Goal: Task Accomplishment & Management: Complete application form

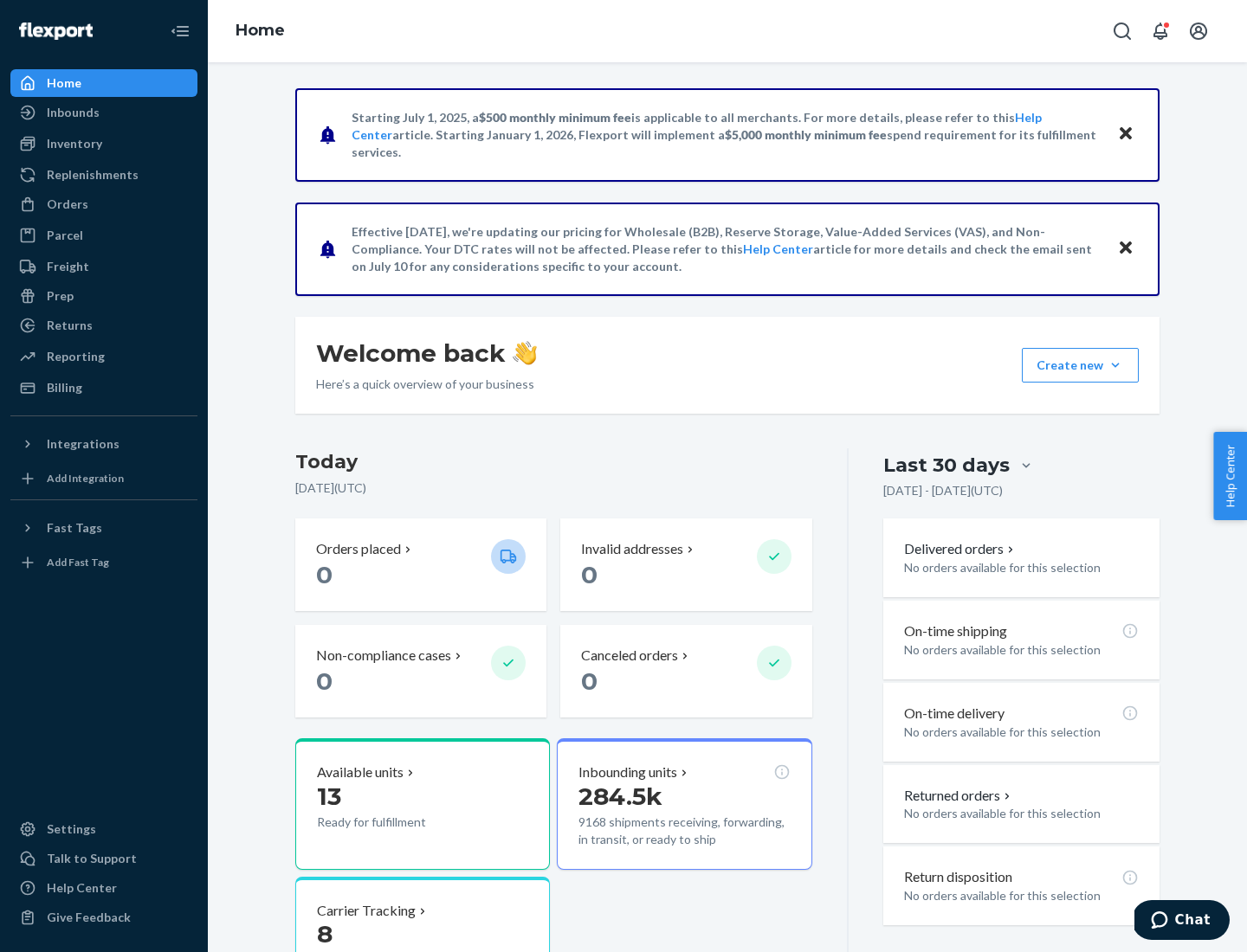
click at [1115, 366] on button "Create new Create new inbound Create new order Create new product" at bounding box center [1080, 366] width 117 height 35
click at [104, 112] on div "Inbounds" at bounding box center [103, 113] width 183 height 25
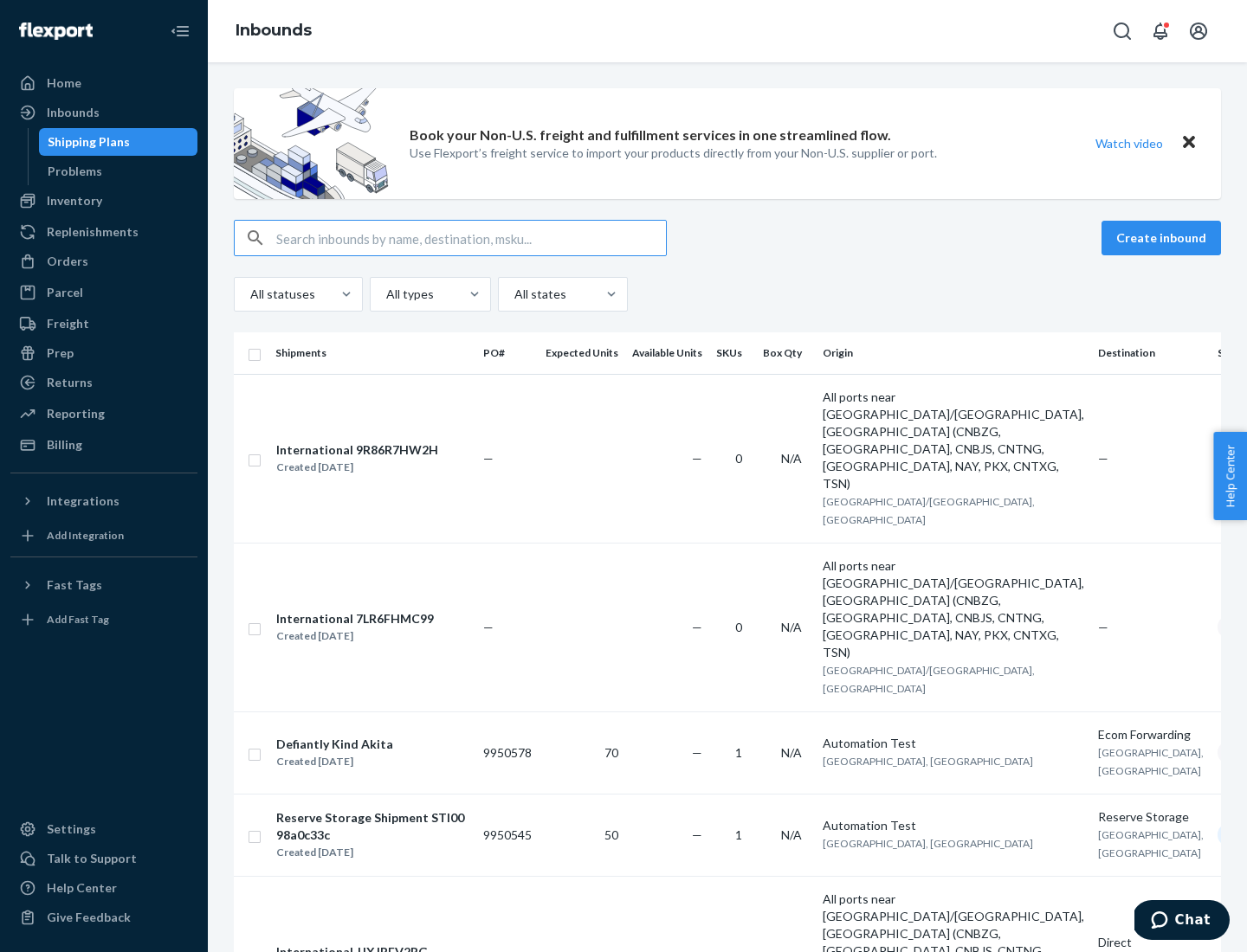
click at [1164, 238] on button "Create inbound" at bounding box center [1161, 238] width 119 height 35
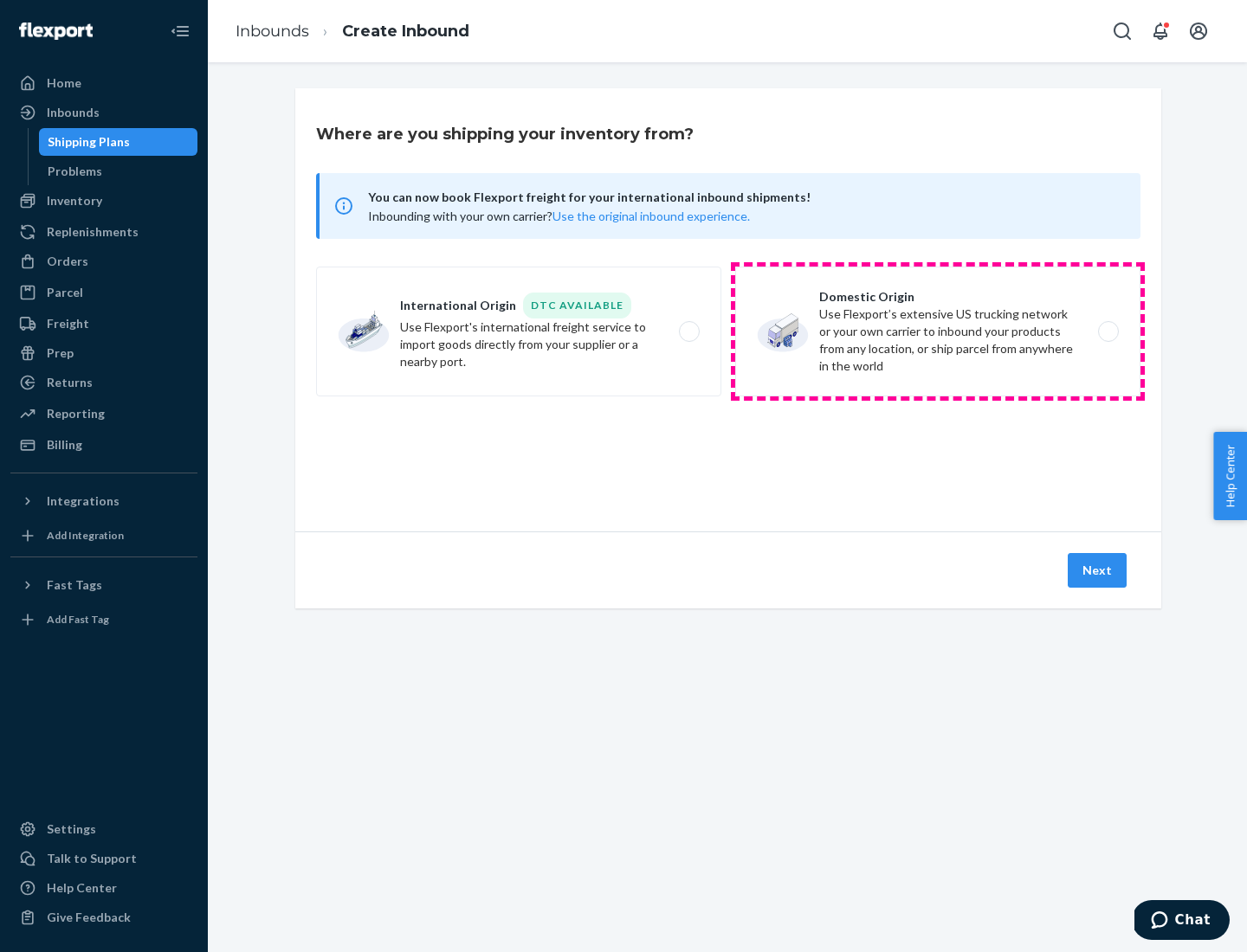
click at [938, 331] on label "Domestic Origin Use Flexport’s extensive US trucking network or your own carrie…" at bounding box center [937, 331] width 405 height 130
click at [1108, 331] on input "Domestic Origin Use Flexport’s extensive US trucking network or your own carrie…" at bounding box center [1113, 331] width 11 height 11
radio input "true"
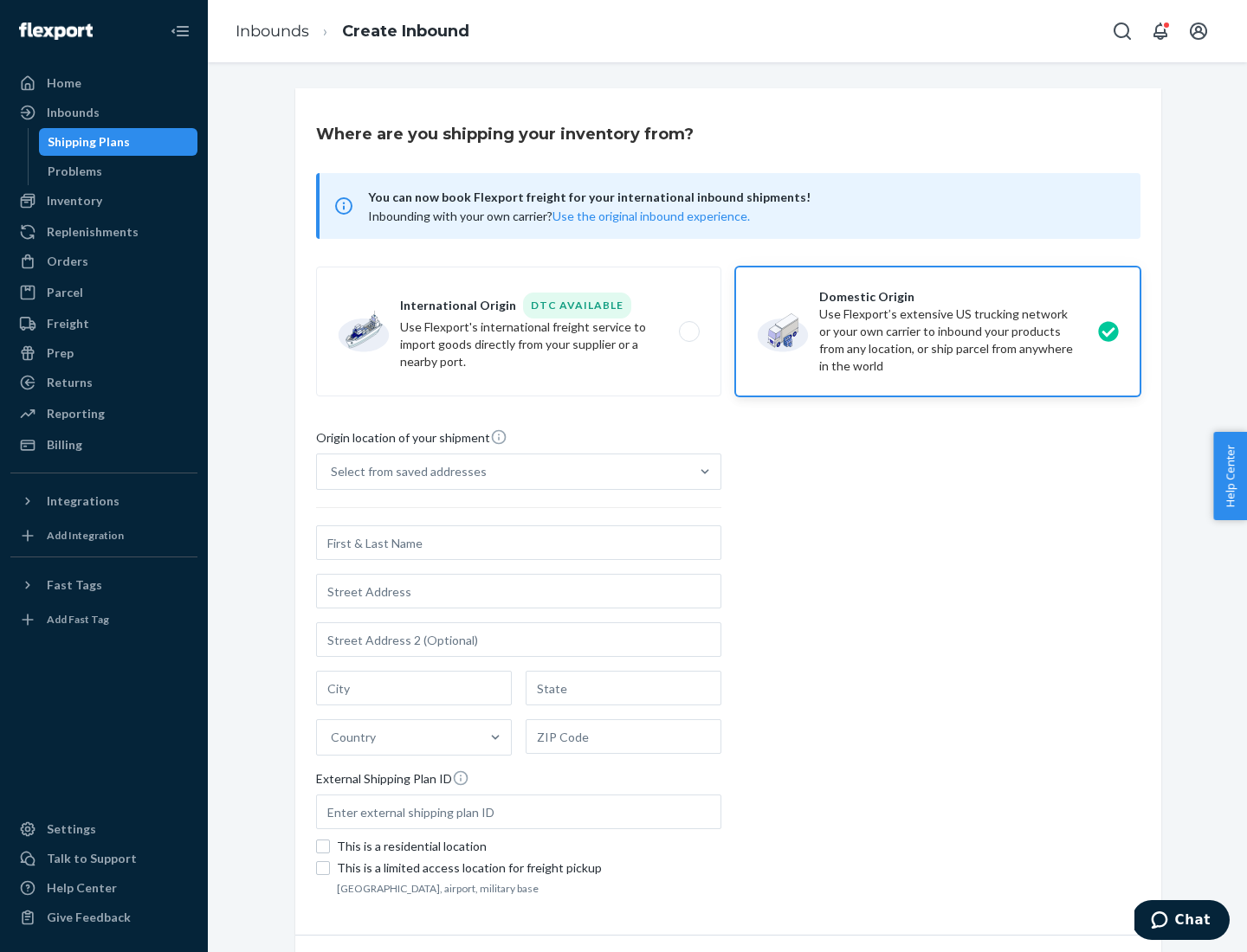
click at [404, 472] on div "Select from saved addresses" at bounding box center [409, 472] width 156 height 18
click at [332, 472] on input "Select from saved addresses" at bounding box center [331, 472] width 2 height 18
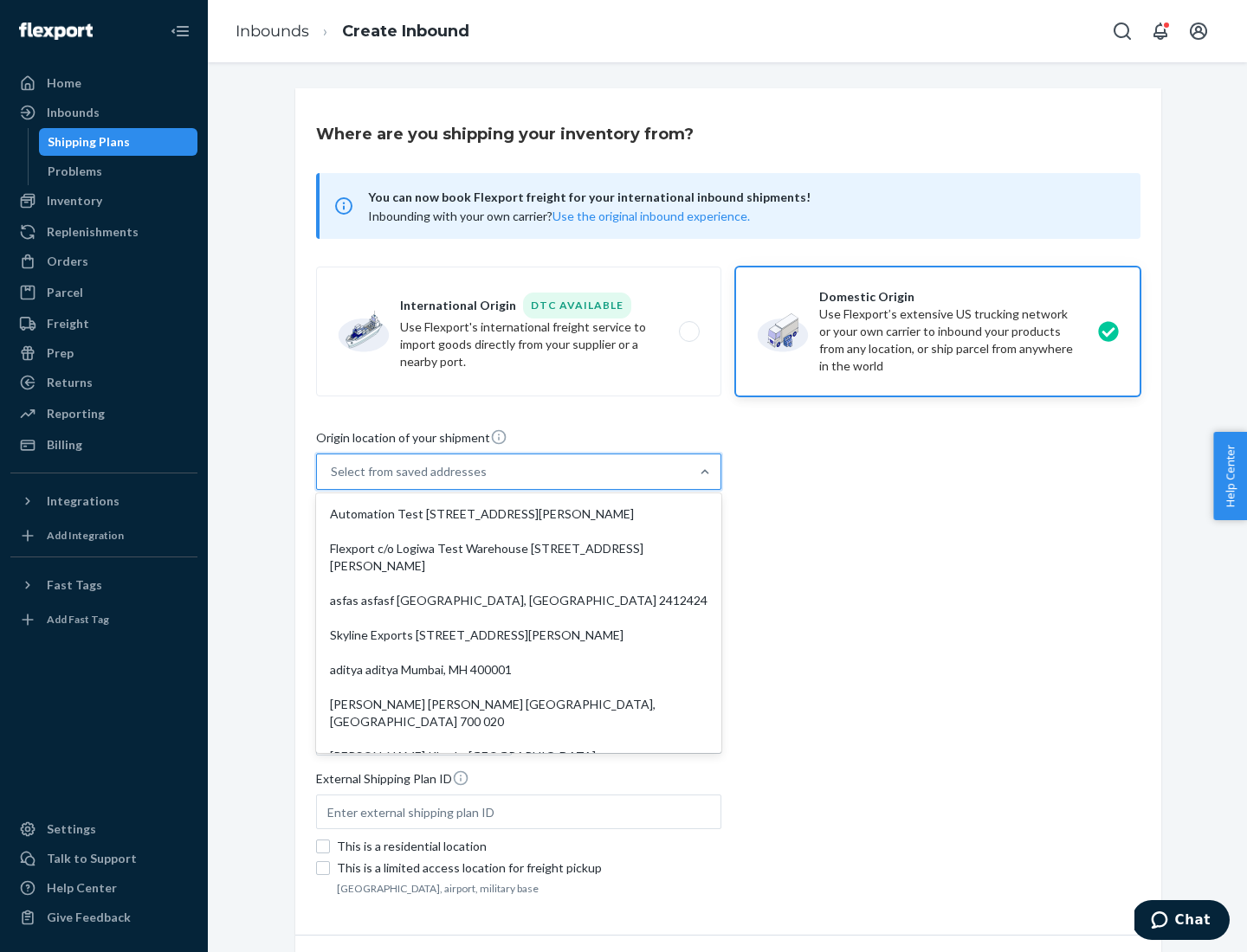
scroll to position [7, 0]
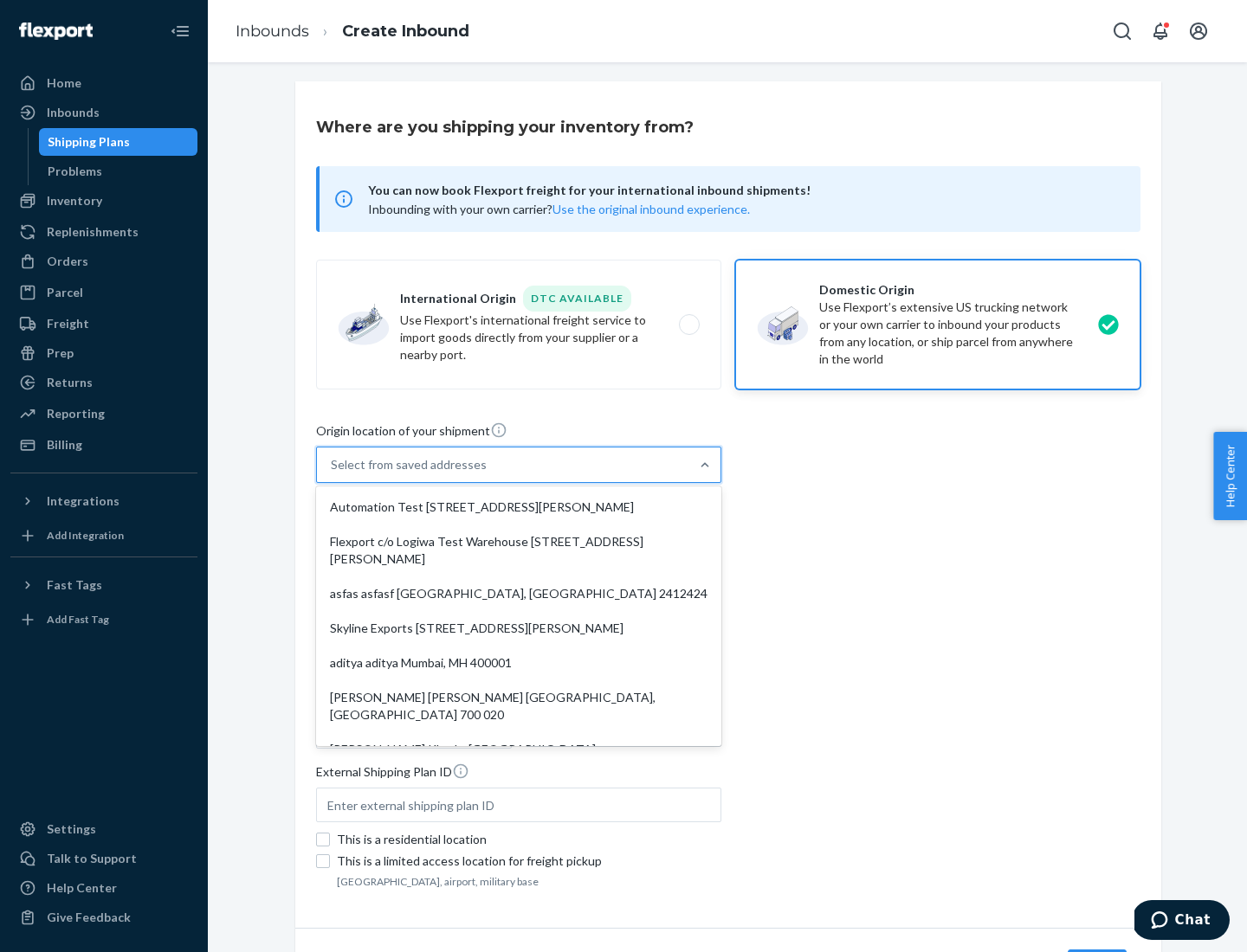
click at [519, 508] on div "Automation Test [STREET_ADDRESS][PERSON_NAME]" at bounding box center [518, 508] width 398 height 35
click at [332, 473] on input "option Automation Test [STREET_ADDRESS][PERSON_NAME]. 9 results available. Use …" at bounding box center [331, 465] width 2 height 18
type input "Automation Test"
type input "9th Floor"
type input "[GEOGRAPHIC_DATA]"
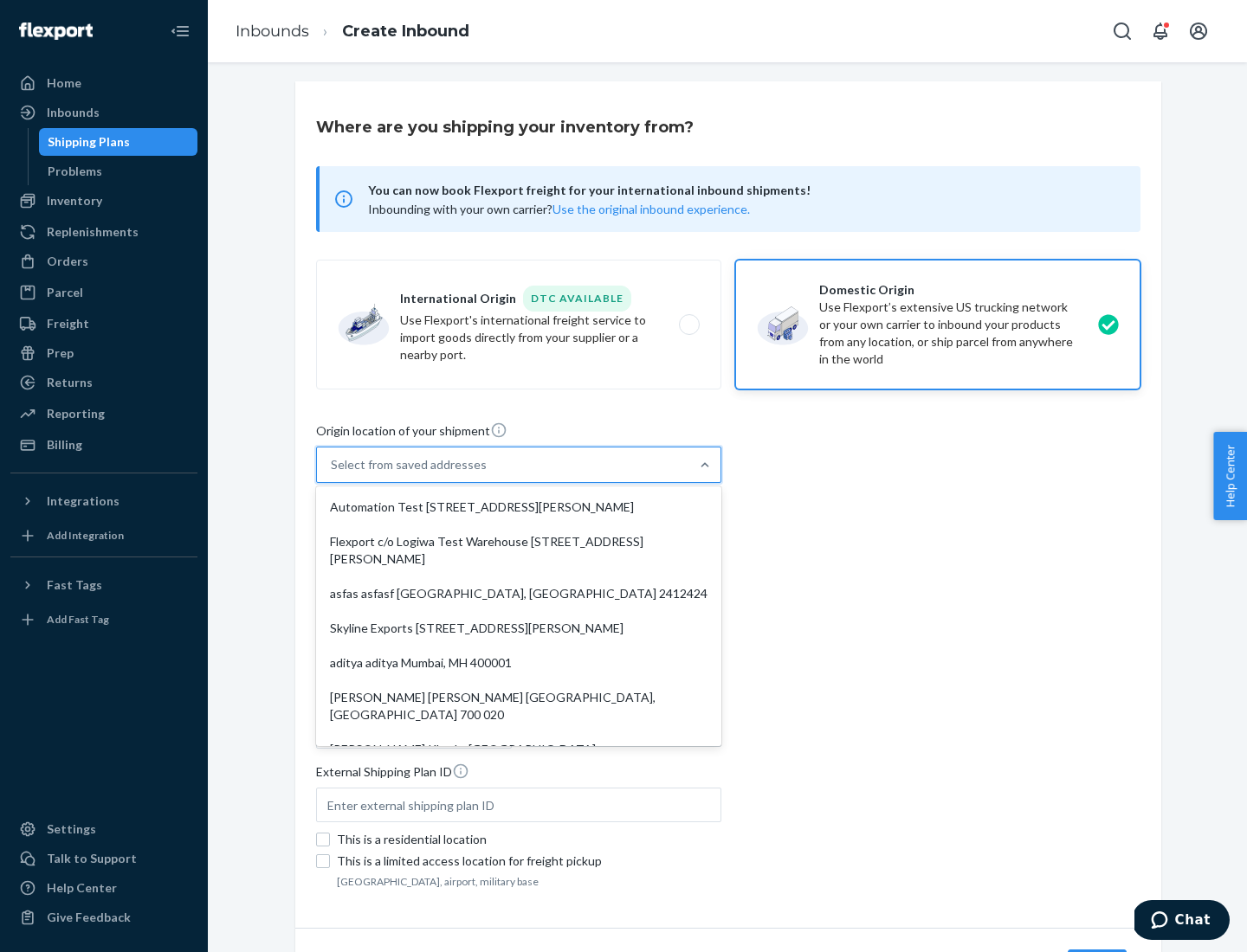
type input "CA"
type input "94104"
type input "[STREET_ADDRESS][PERSON_NAME]"
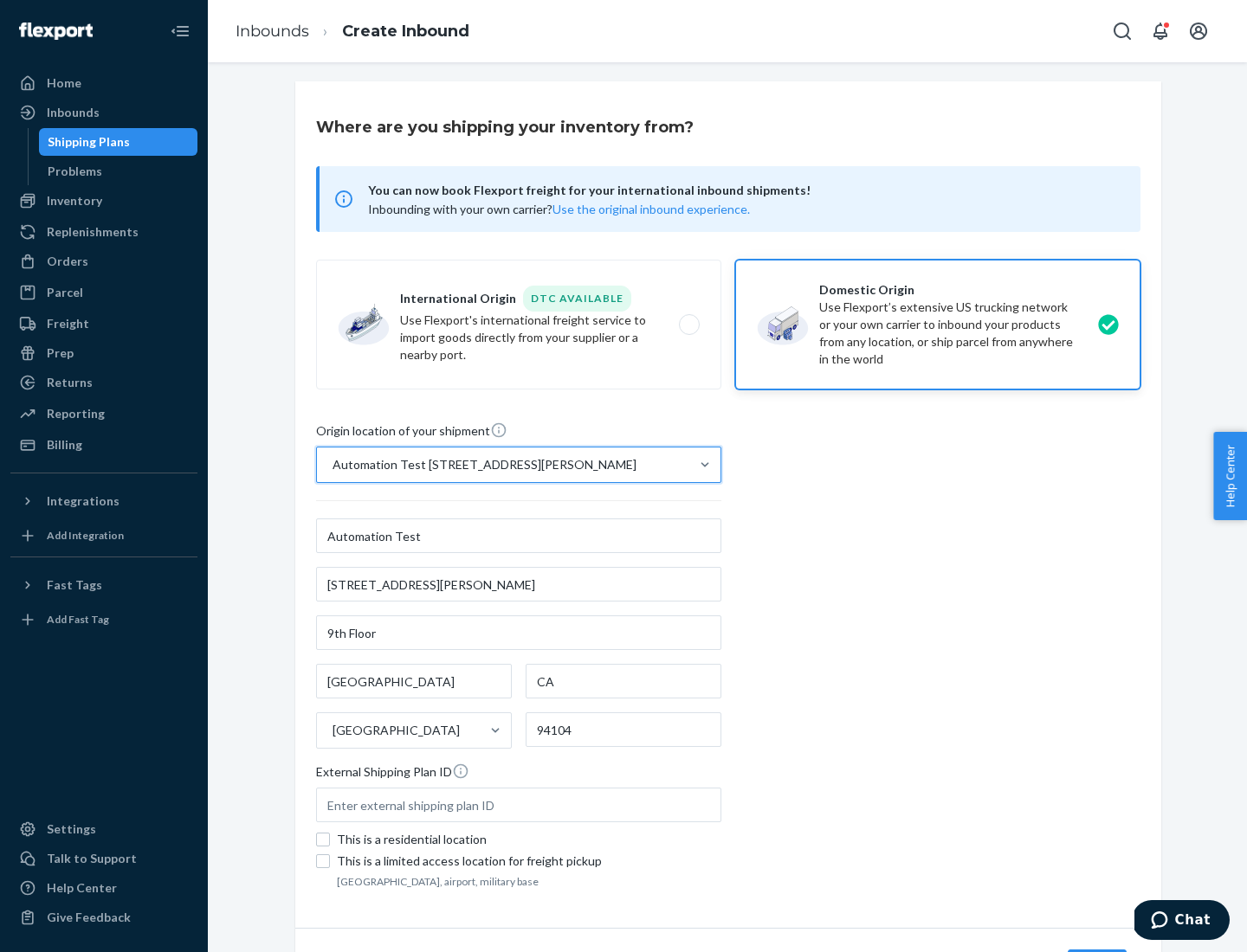
scroll to position [102, 0]
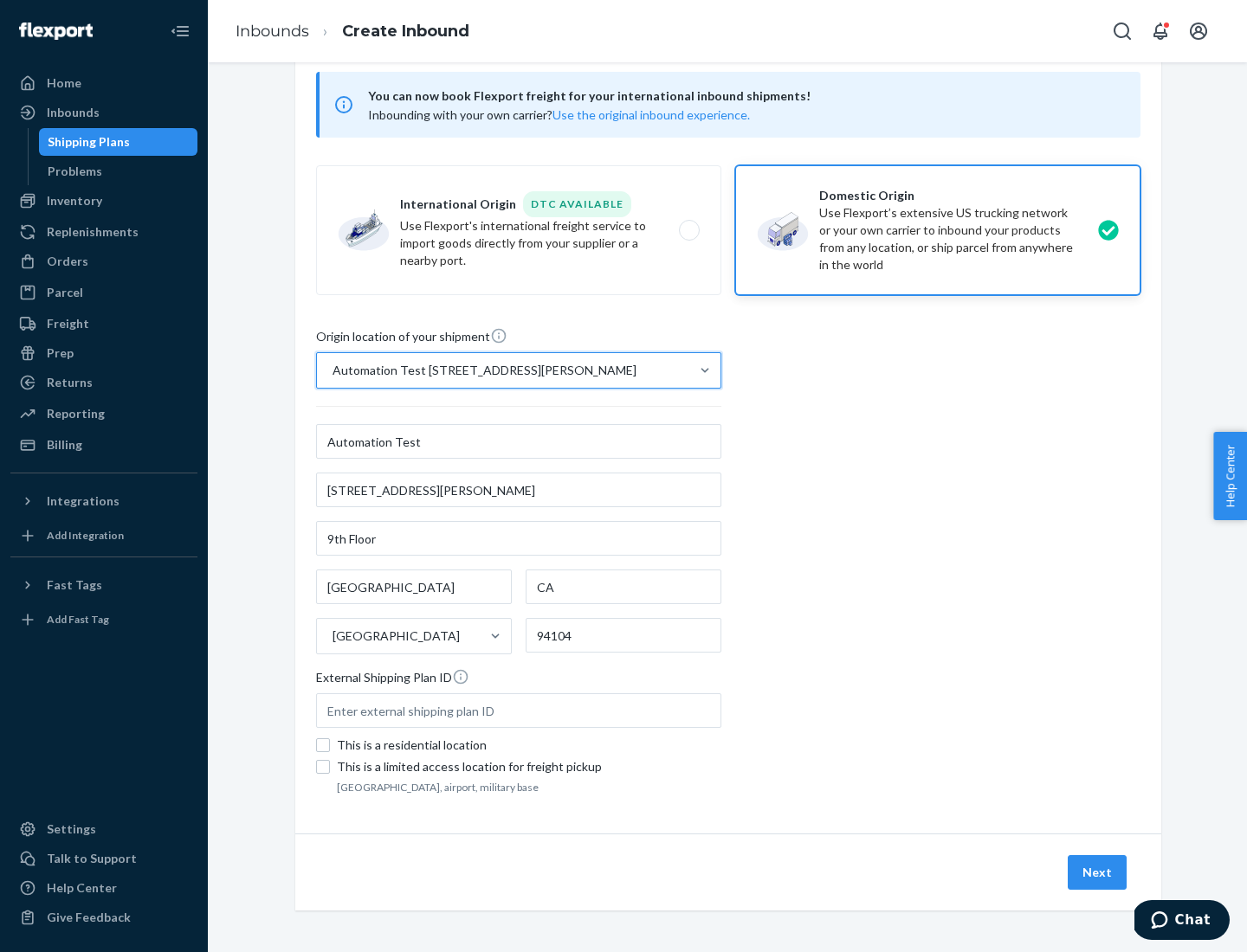
click at [1098, 873] on button "Next" at bounding box center [1097, 873] width 59 height 35
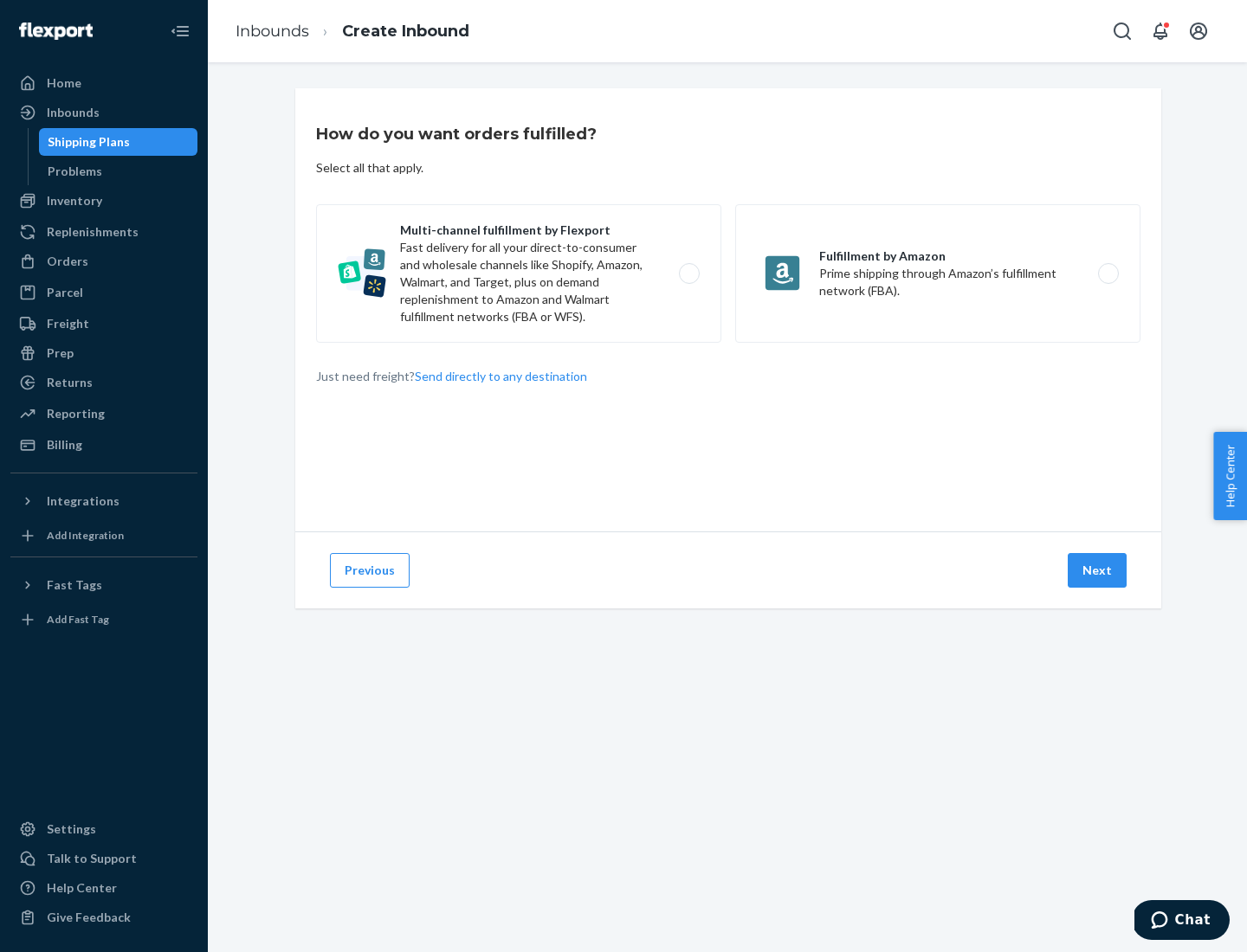
click at [519, 274] on label "Multi-channel fulfillment by Flexport Fast delivery for all your direct-to-cons…" at bounding box center [518, 274] width 405 height 139
click at [688, 274] on input "Multi-channel fulfillment by Flexport Fast delivery for all your direct-to-cons…" at bounding box center [694, 274] width 11 height 11
radio input "true"
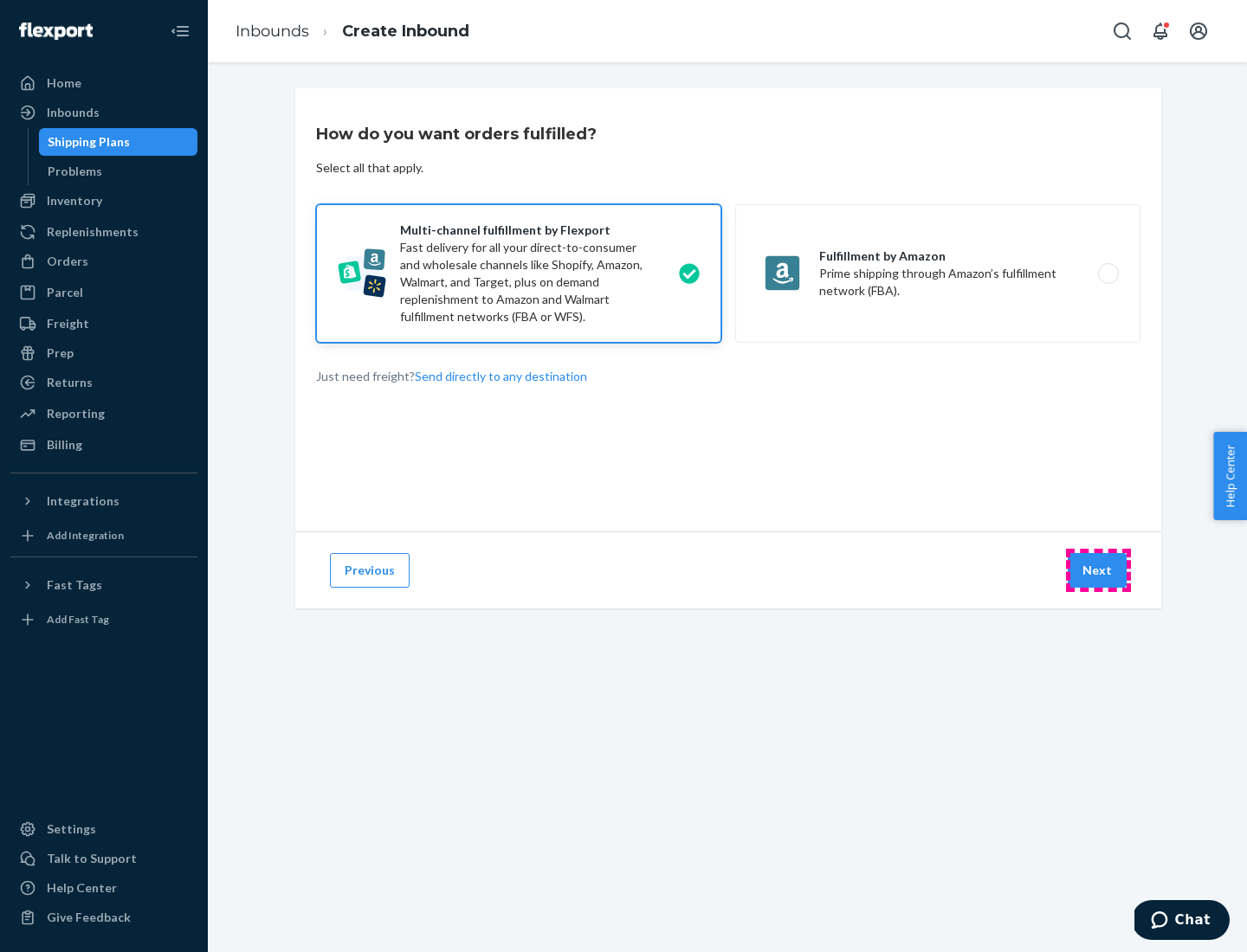
click at [1098, 571] on button "Next" at bounding box center [1097, 571] width 59 height 35
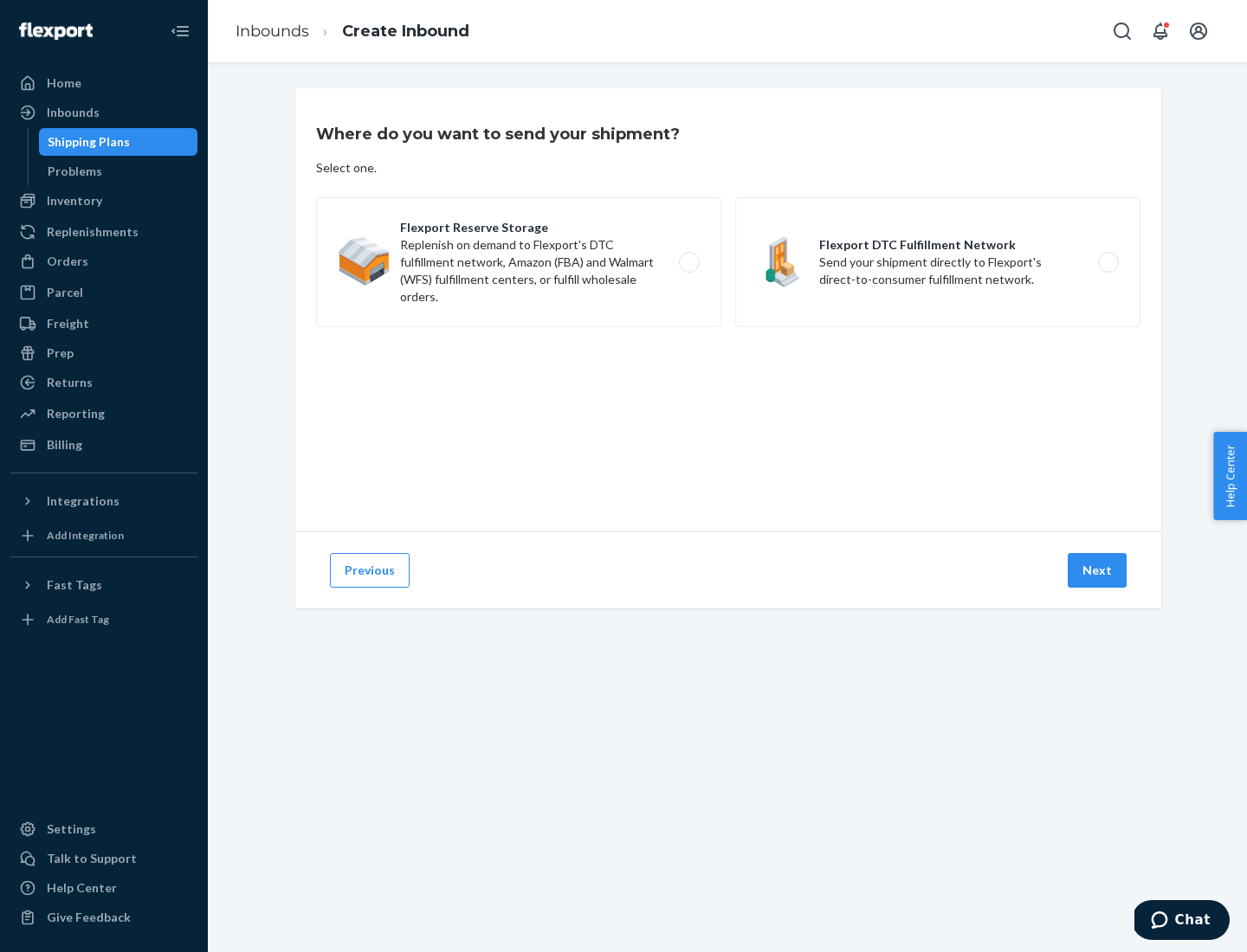
click at [938, 262] on label "Flexport DTC Fulfillment Network Send your shipment directly to Flexport's dire…" at bounding box center [937, 262] width 405 height 130
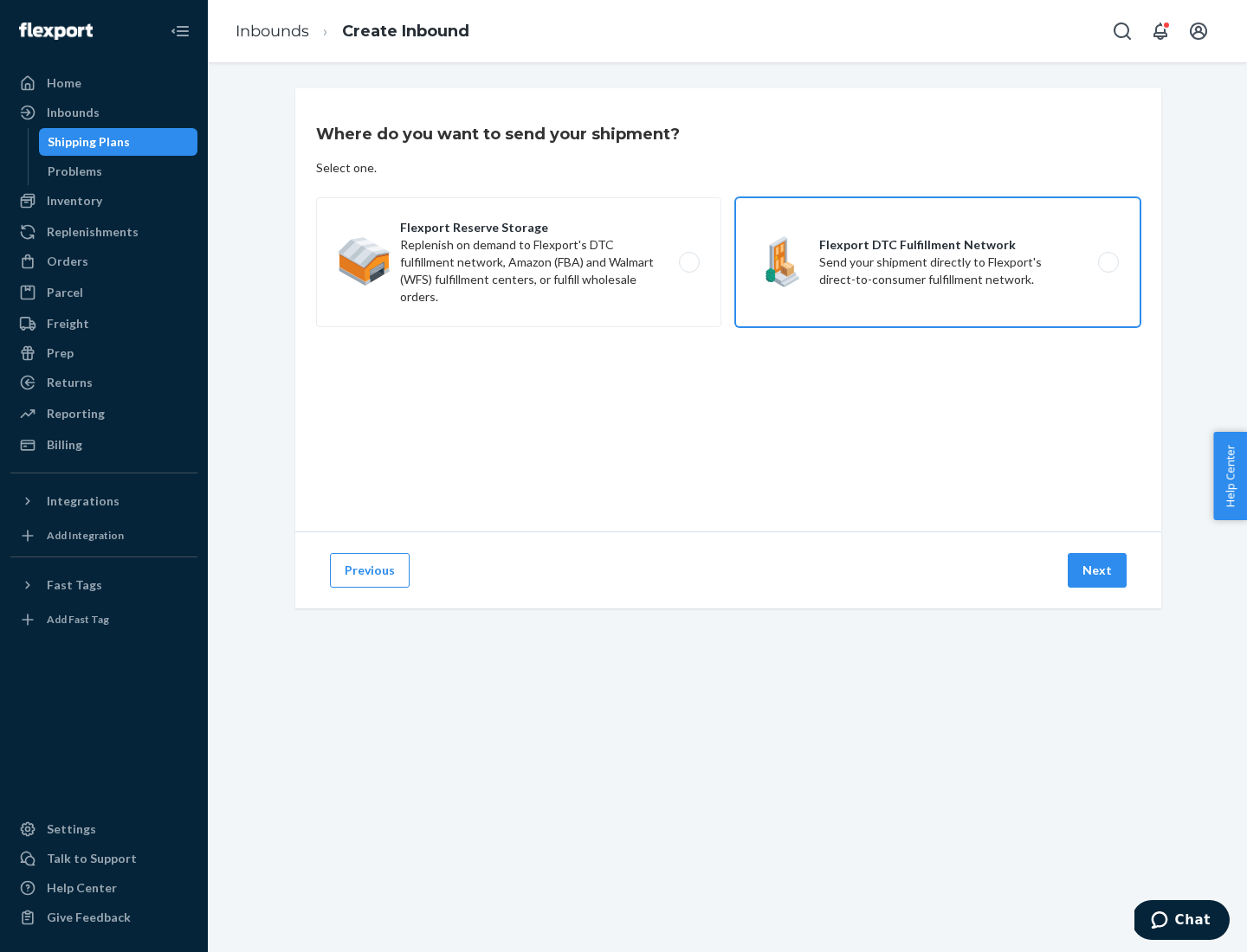
click at [1108, 262] on input "Flexport DTC Fulfillment Network Send your shipment directly to Flexport's dire…" at bounding box center [1113, 262] width 11 height 11
radio input "true"
click at [1098, 571] on button "Next" at bounding box center [1097, 571] width 59 height 35
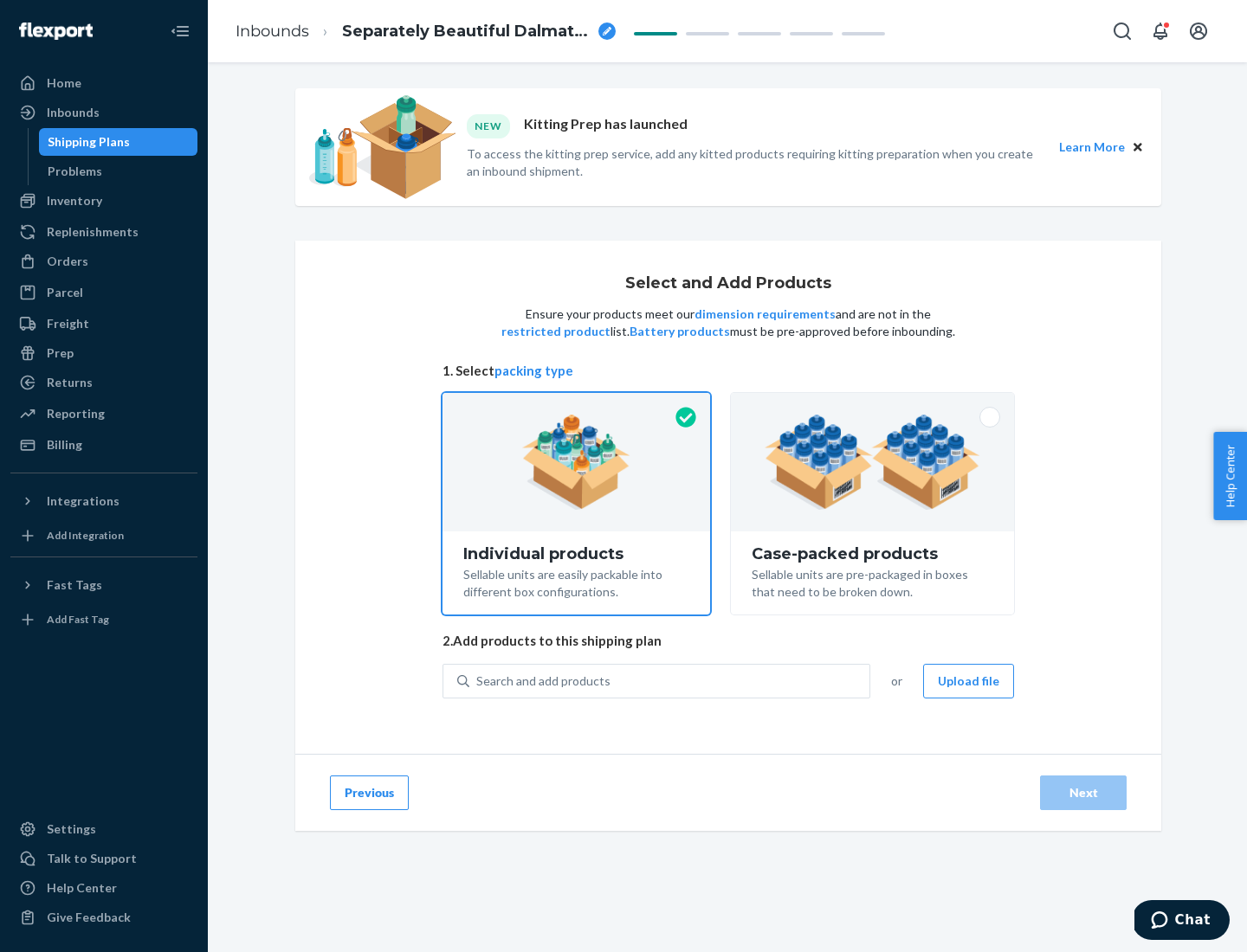
click at [873, 462] on img at bounding box center [873, 462] width 216 height 96
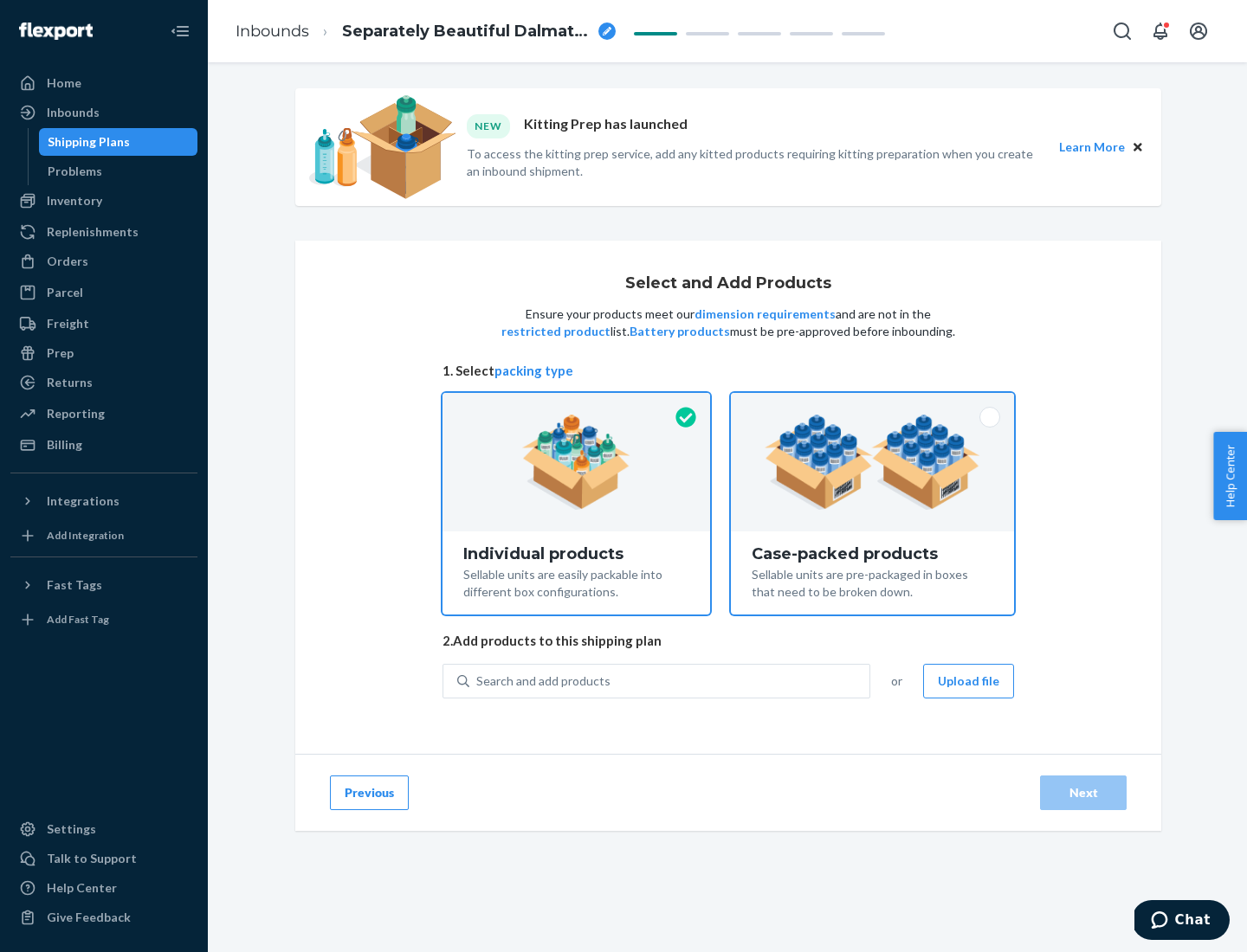
click at [873, 404] on input "Case-packed products Sellable units are pre-packaged in boxes that need to be b…" at bounding box center [873, 398] width 11 height 11
radio input "true"
radio input "false"
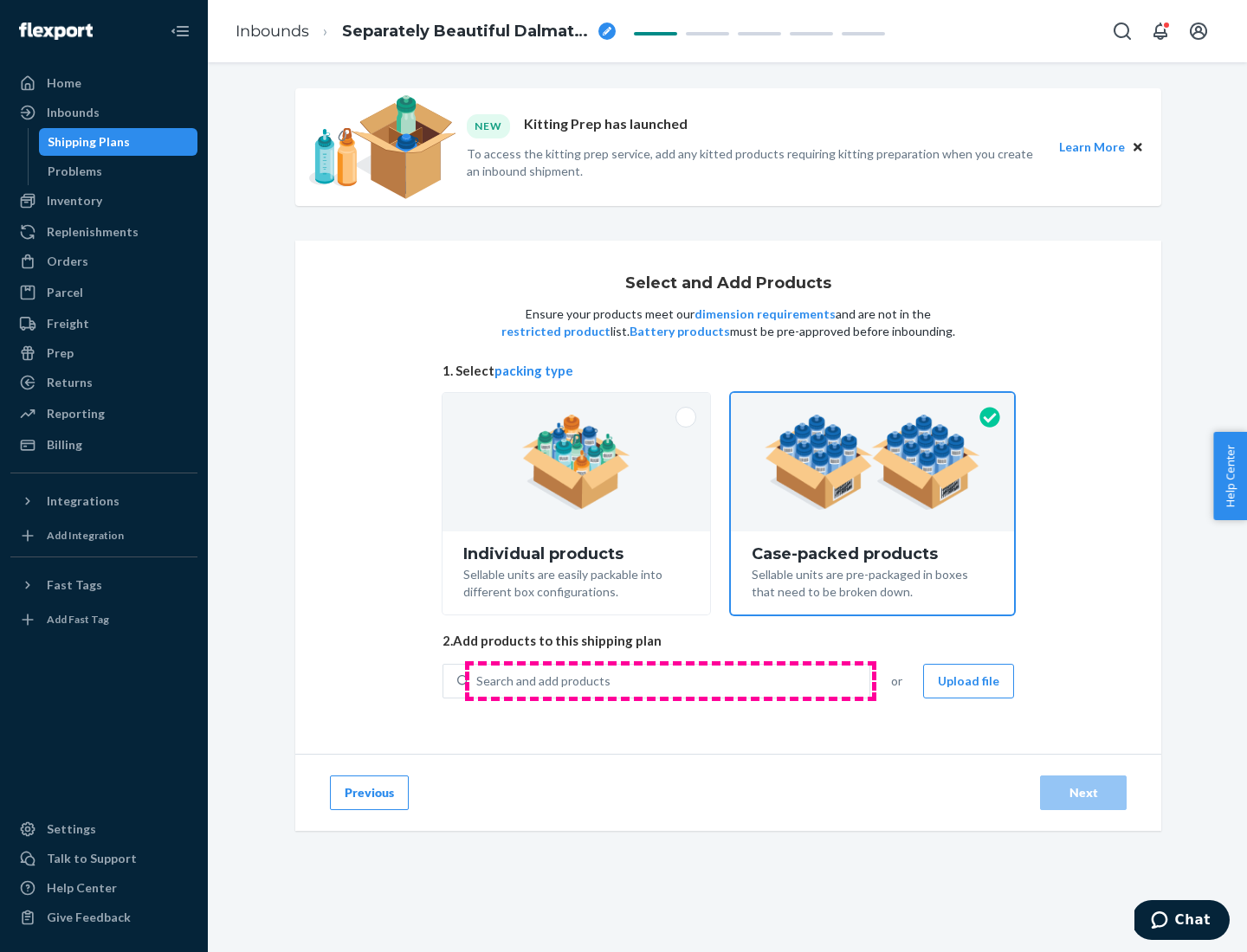
click at [670, 680] on div "Search and add products" at bounding box center [669, 681] width 400 height 32
click at [478, 680] on input "Search and add products" at bounding box center [477, 681] width 2 height 18
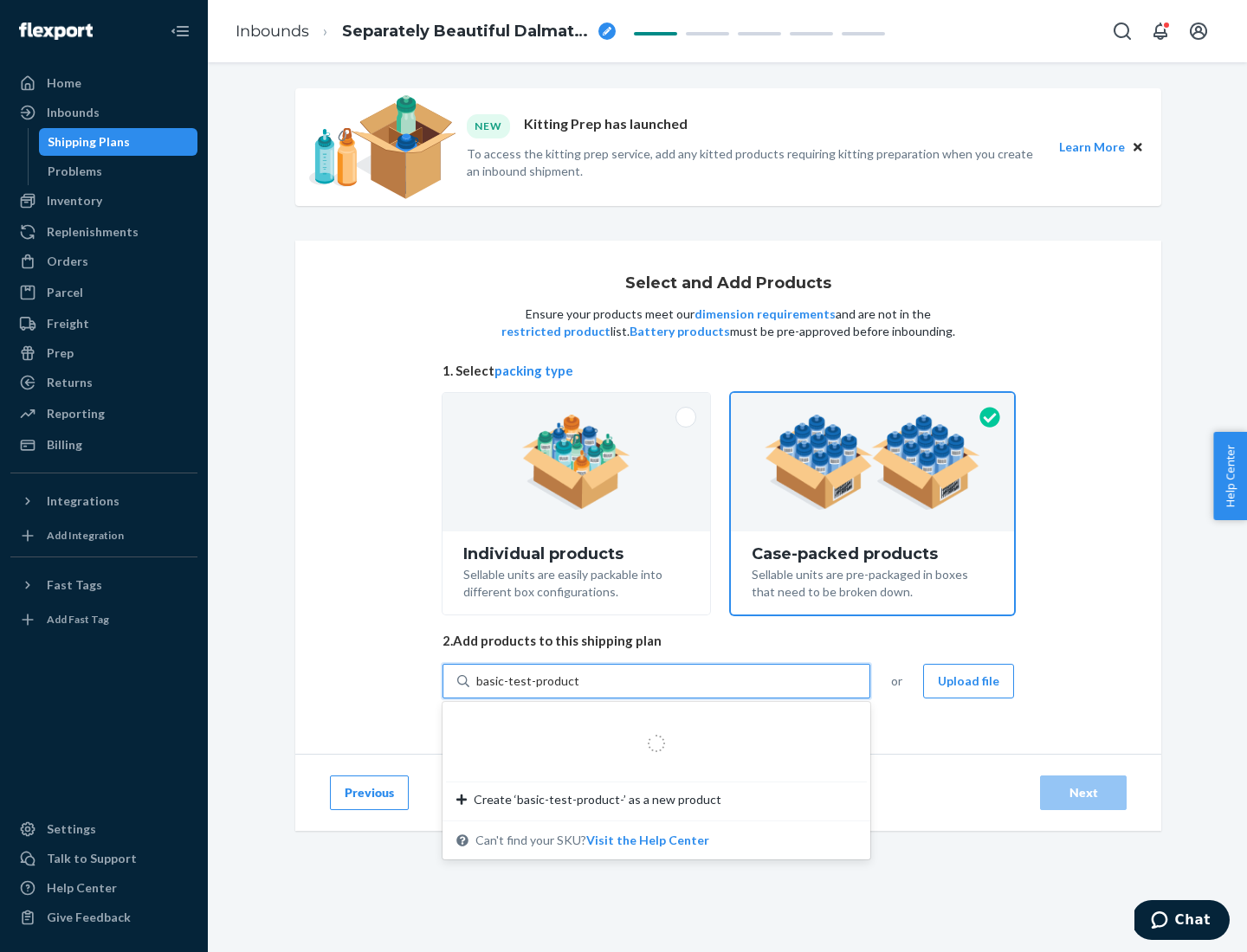
type input "basic-test-product-1"
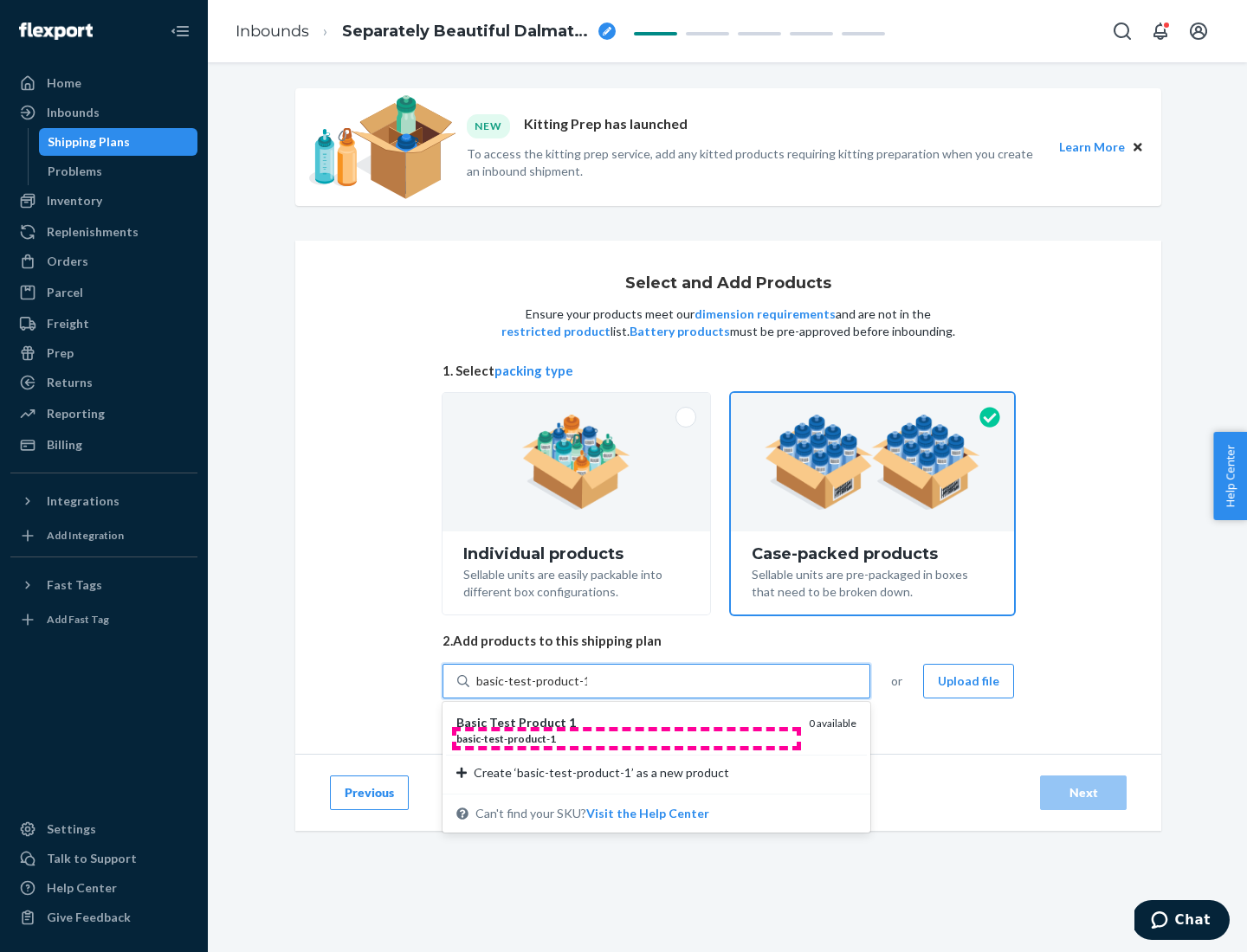
click at [626, 738] on div "basic - test - product - 1" at bounding box center [625, 739] width 338 height 15
click at [588, 690] on input "basic-test-product-1" at bounding box center [531, 681] width 110 height 18
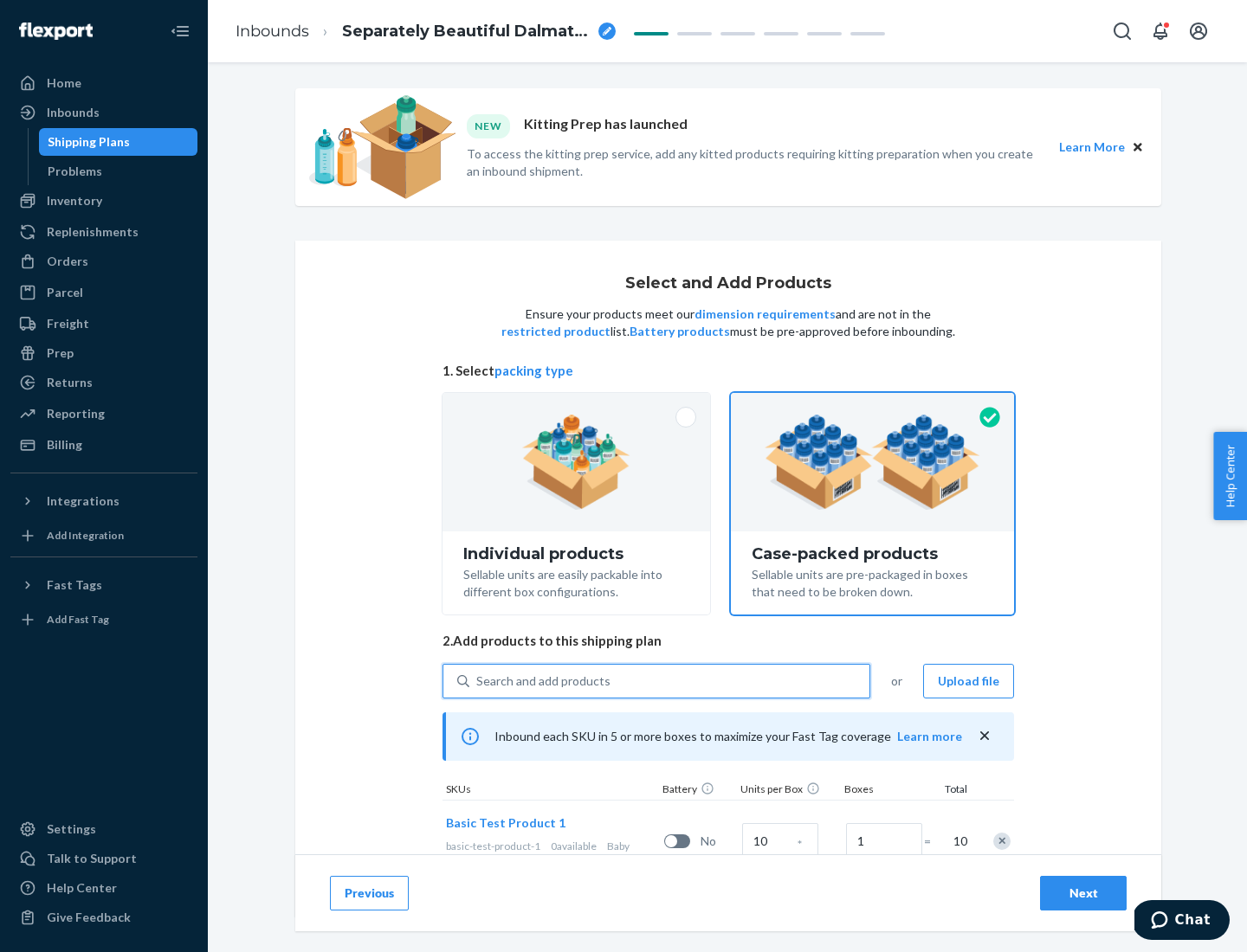
scroll to position [62, 0]
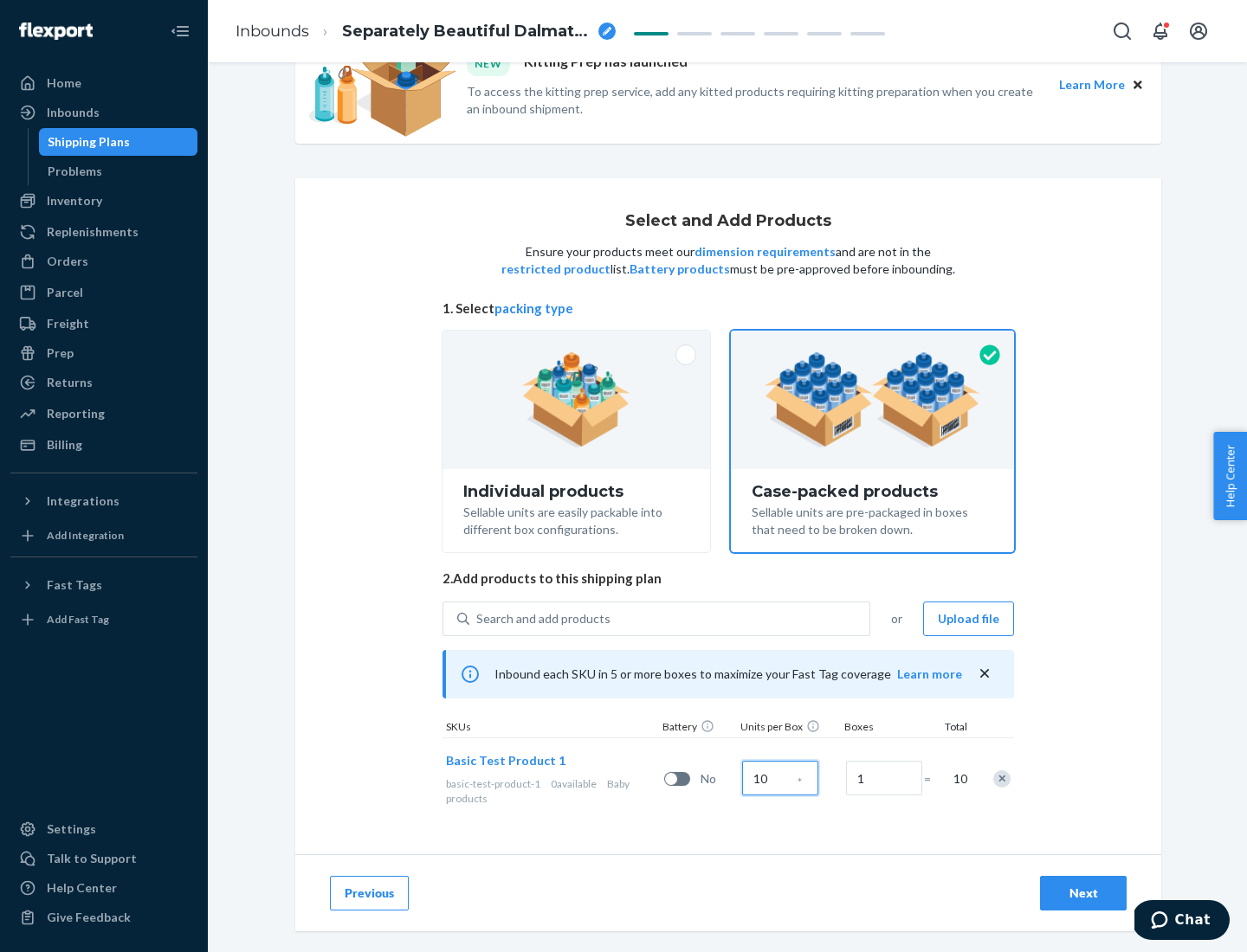
type input "10"
type input "7"
click at [1083, 893] on div "Next" at bounding box center [1083, 893] width 57 height 18
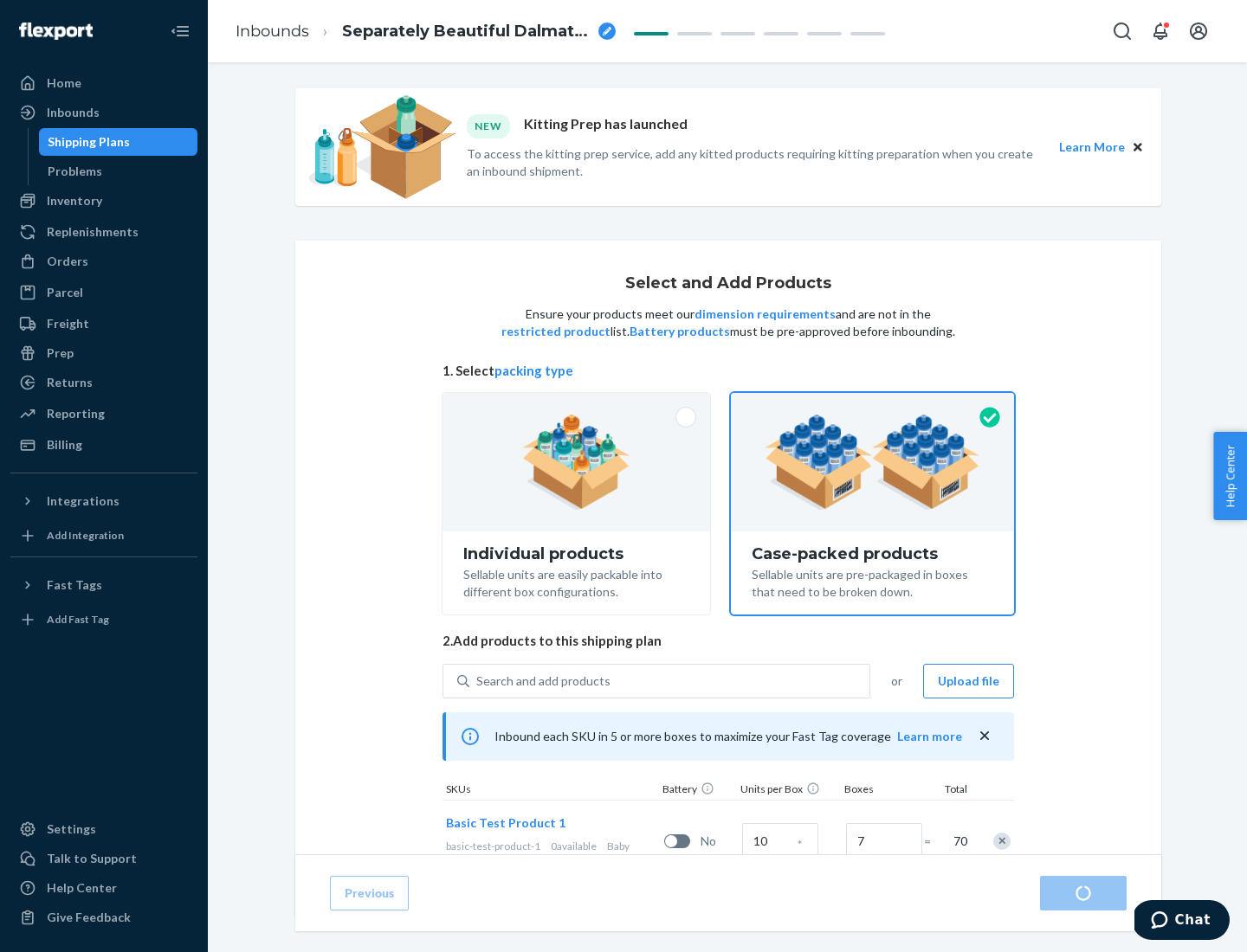
radio input "true"
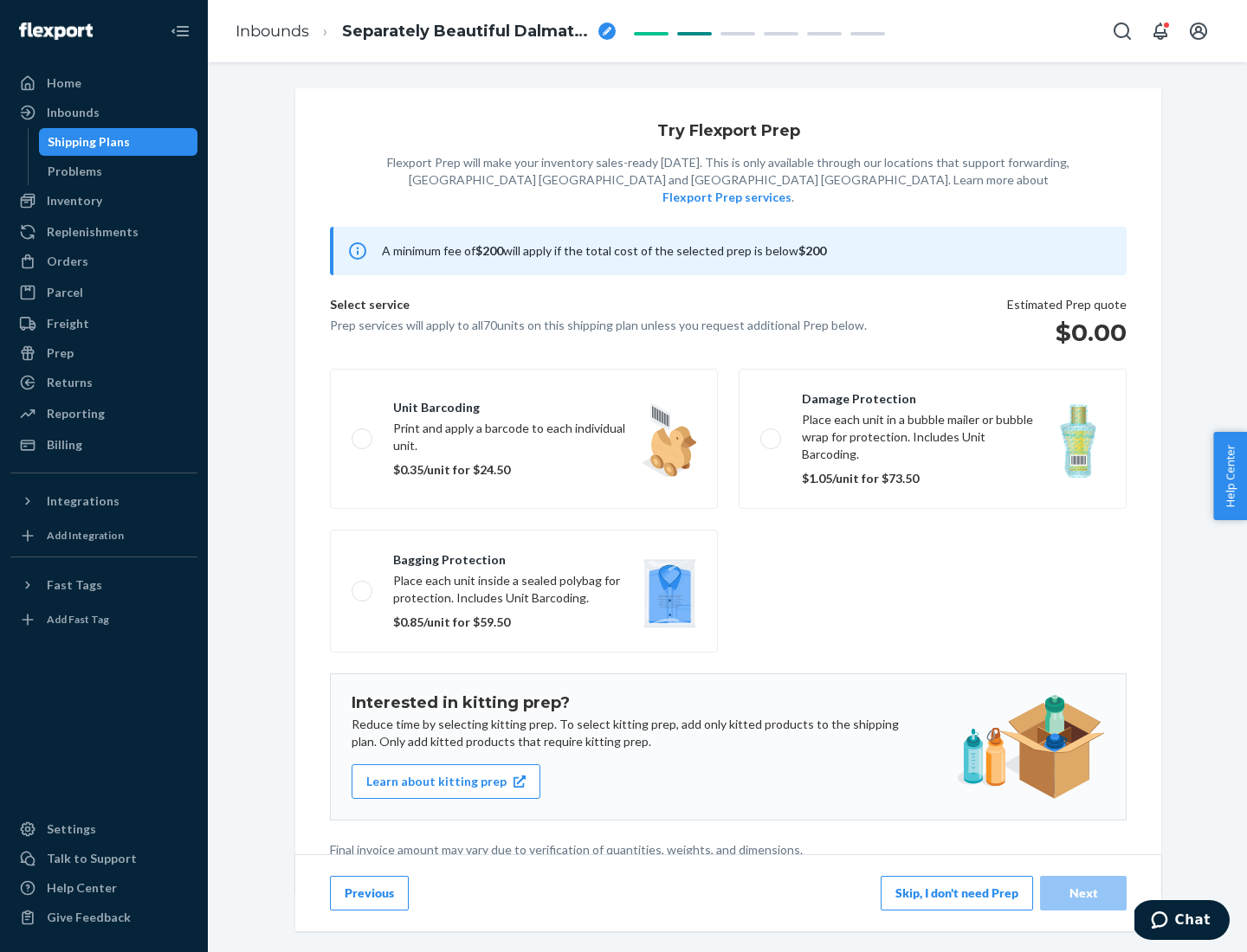
scroll to position [4, 0]
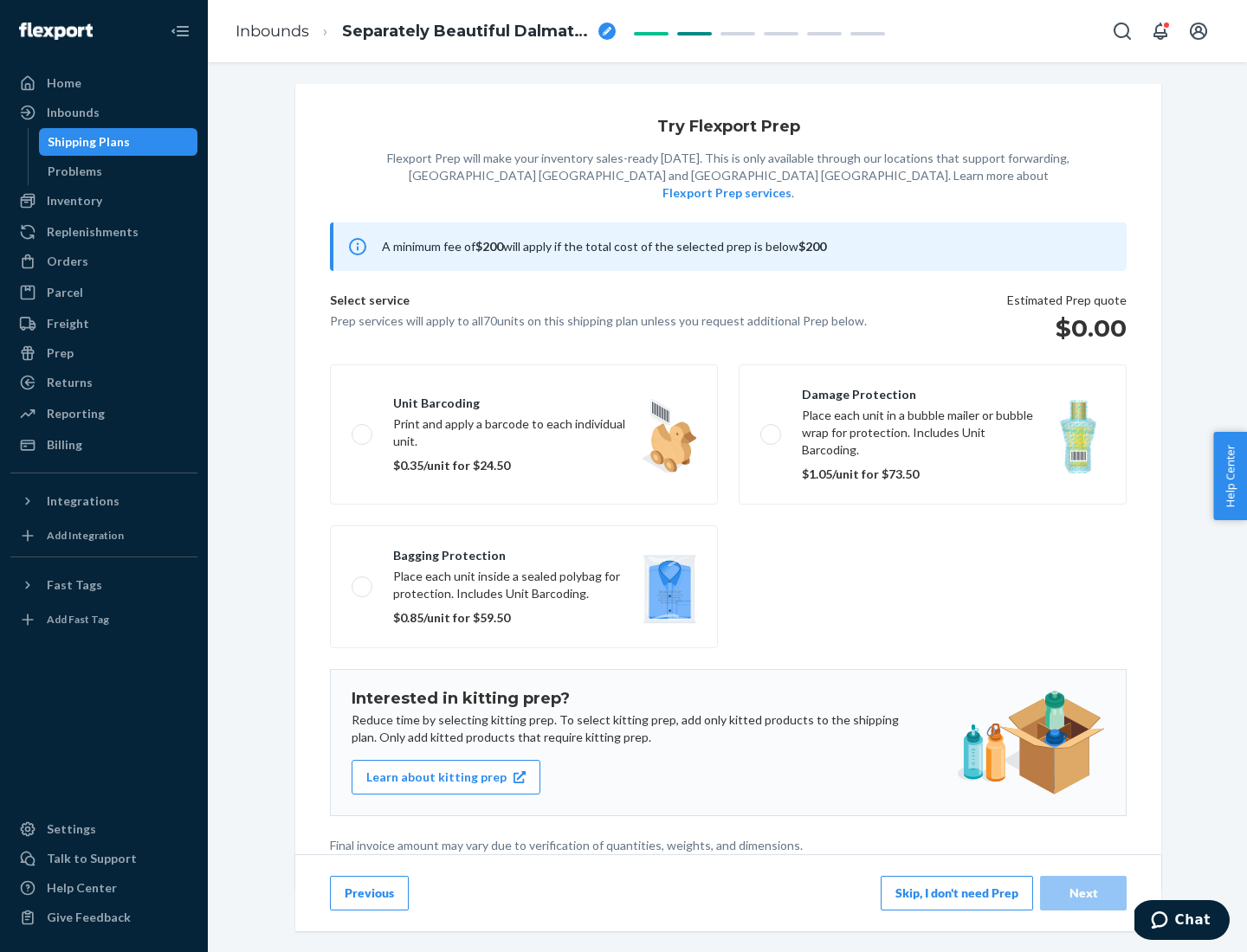
click at [524, 551] on label "Bagging protection Place each unit inside a sealed polybag for protection. Incl…" at bounding box center [524, 586] width 388 height 123
click at [363, 581] on input "Bagging protection Place each unit inside a sealed polybag for protection. Incl…" at bounding box center [357, 586] width 11 height 11
checkbox input "true"
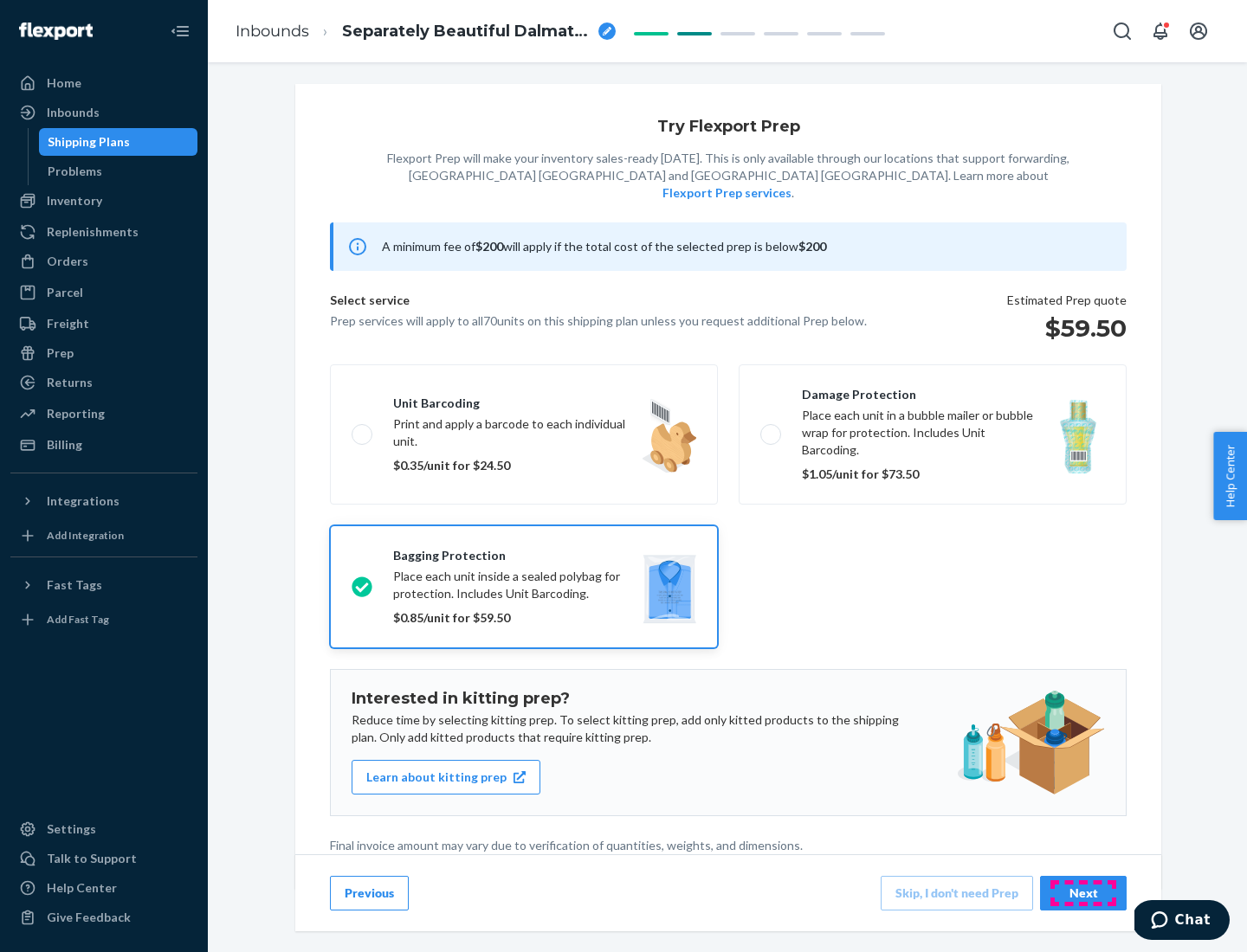
click at [1083, 892] on div "Next" at bounding box center [1083, 893] width 57 height 18
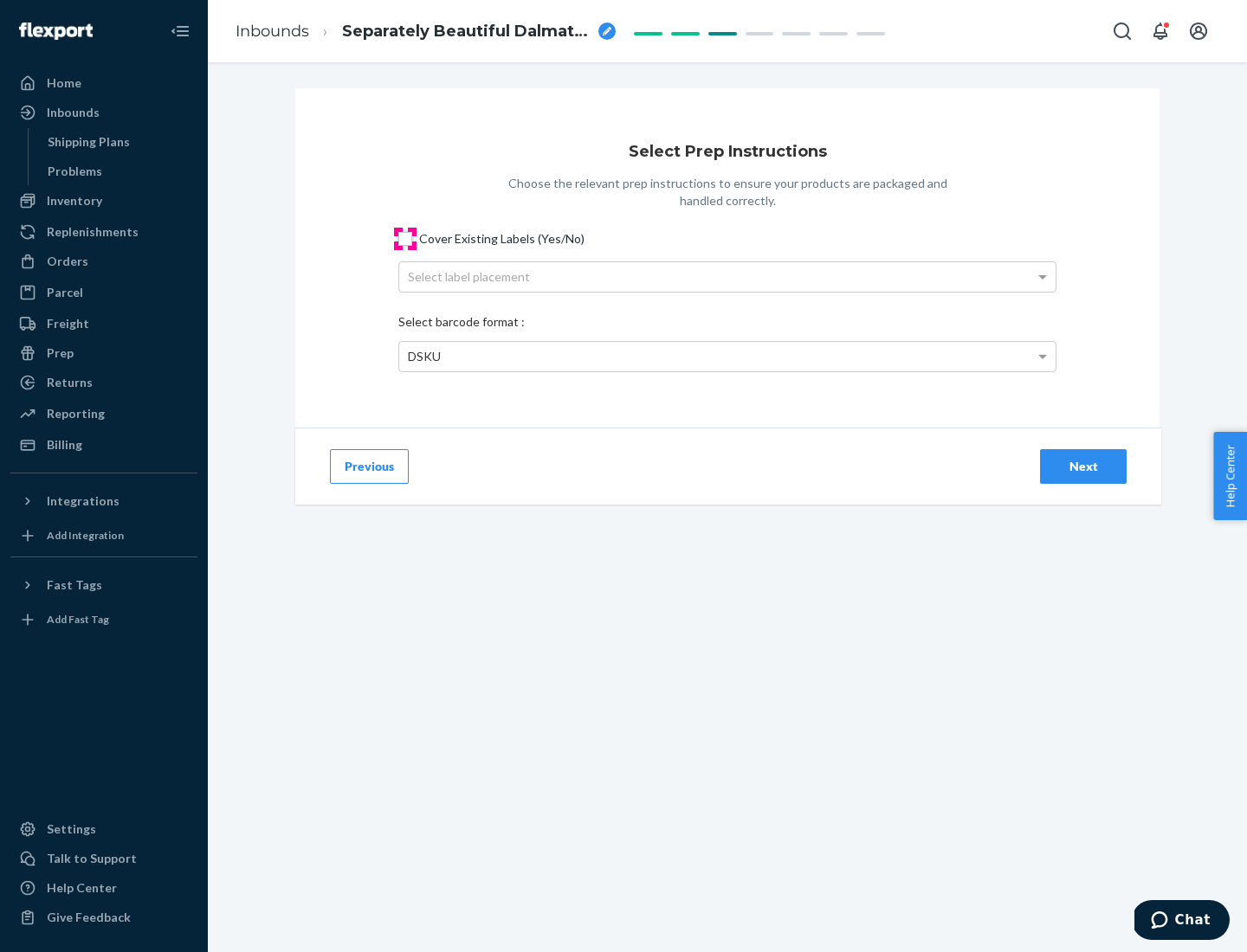
click at [405, 238] on input "Cover Existing Labels (Yes/No)" at bounding box center [405, 239] width 14 height 14
checkbox input "true"
click at [728, 276] on div "Select label placement" at bounding box center [727, 277] width 657 height 30
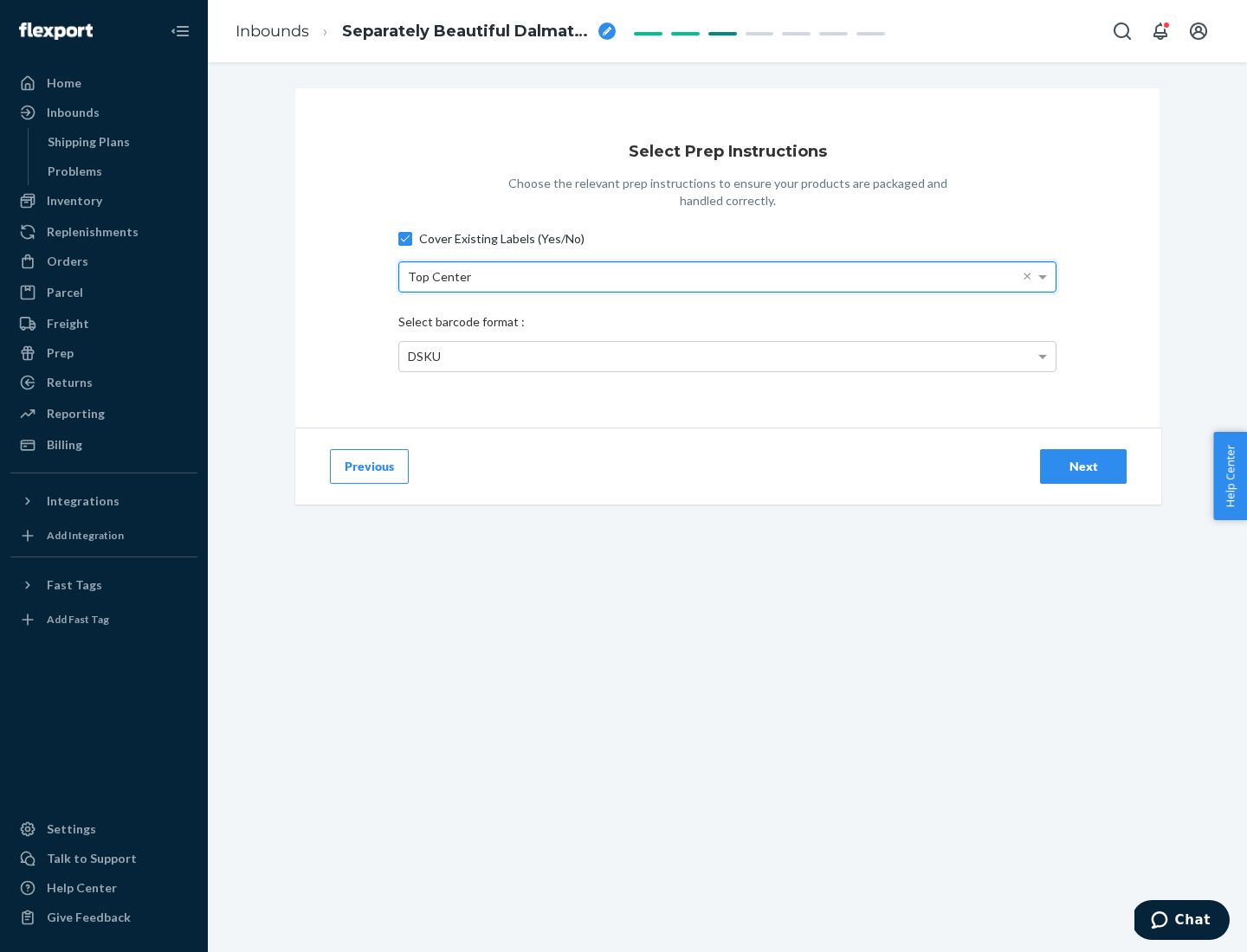
click at [728, 356] on div "DSKU" at bounding box center [727, 357] width 657 height 30
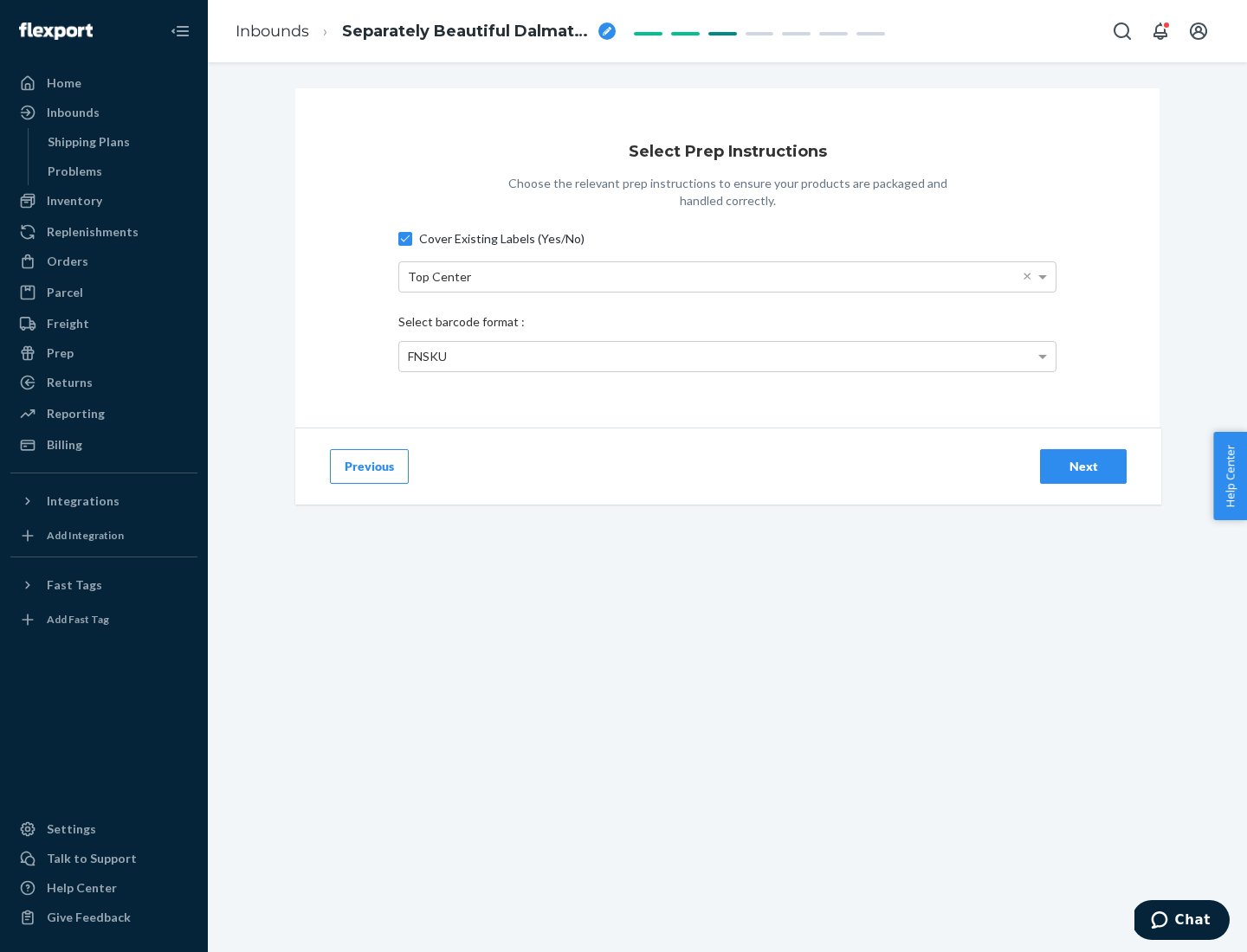
click at [1083, 465] on div "Next" at bounding box center [1083, 466] width 57 height 18
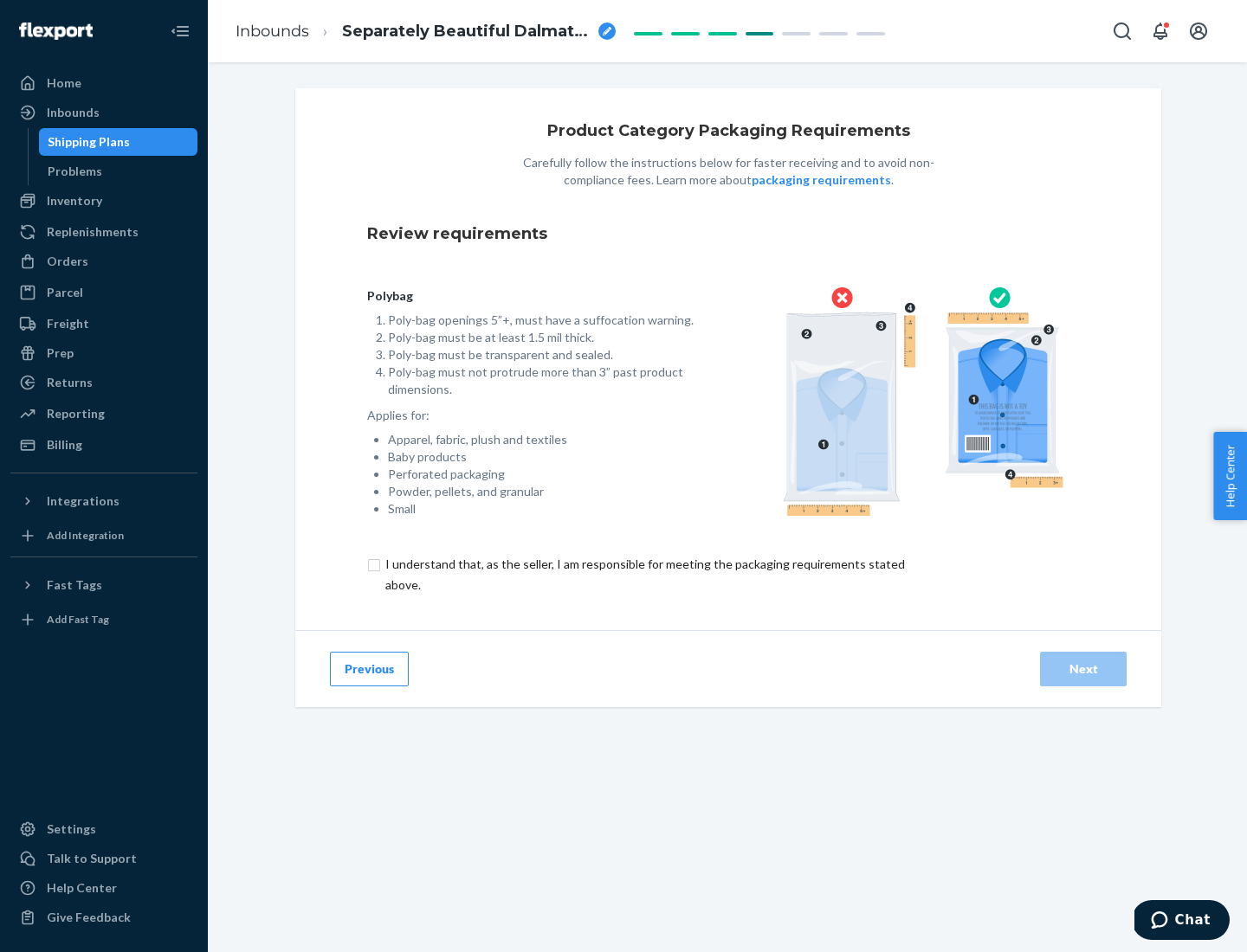
click at [644, 574] on input "checkbox" at bounding box center [655, 574] width 576 height 41
checkbox input "true"
click at [1083, 668] on div "Next" at bounding box center [1083, 670] width 57 height 18
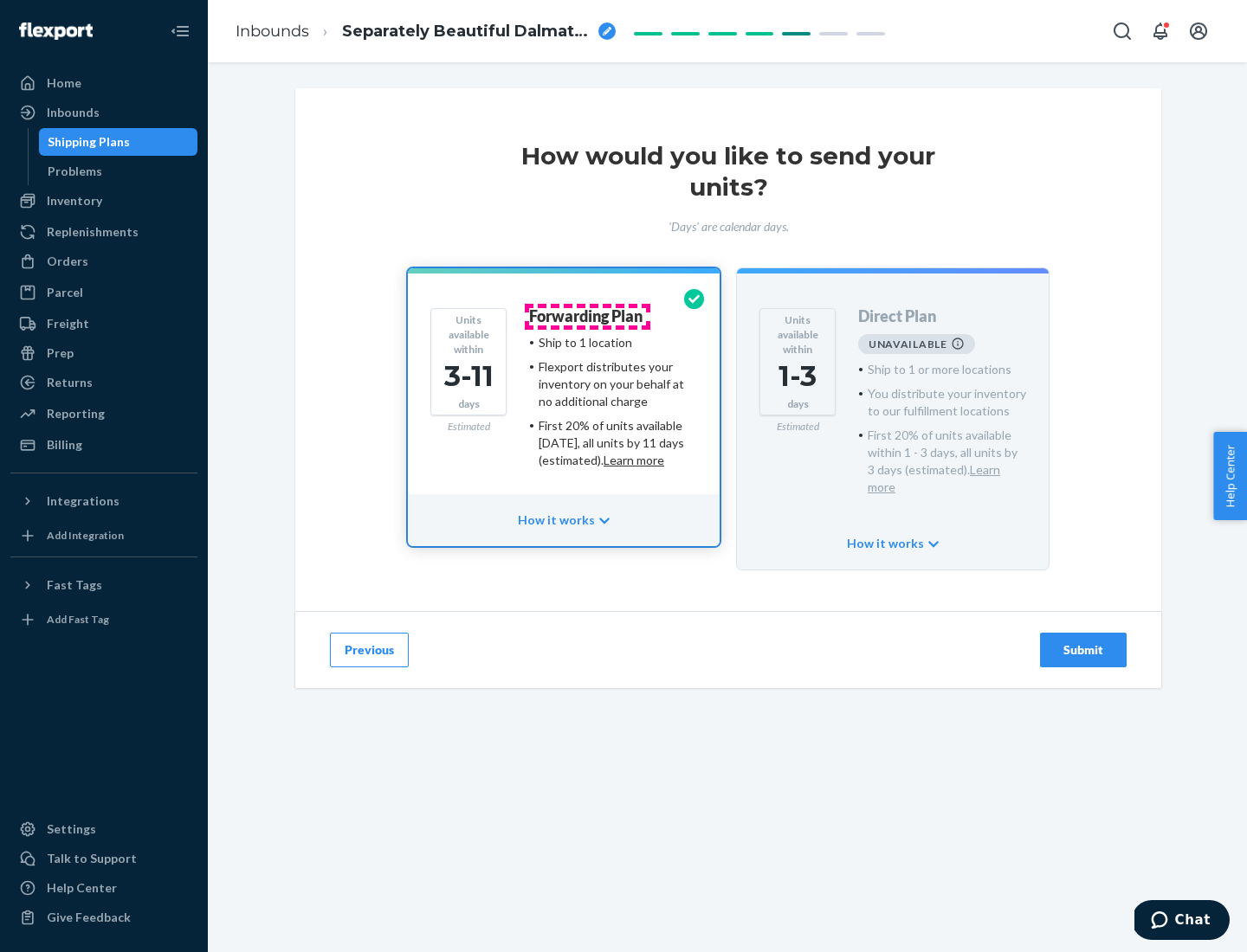
click at [588, 316] on h4 "Forwarding Plan" at bounding box center [585, 317] width 113 height 18
click at [1083, 642] on div "Submit" at bounding box center [1083, 650] width 57 height 18
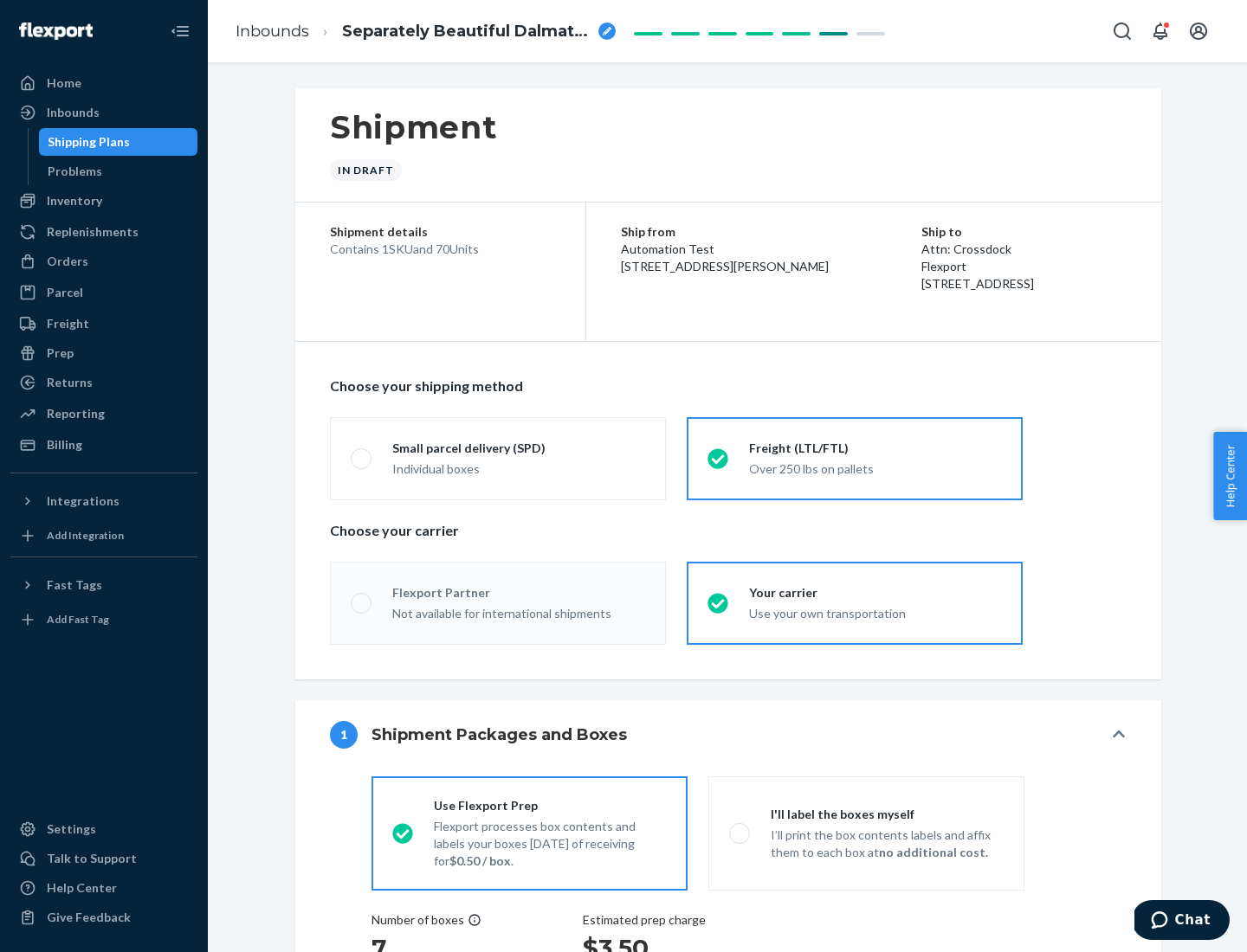
radio input "true"
radio input "false"
radio input "true"
radio input "false"
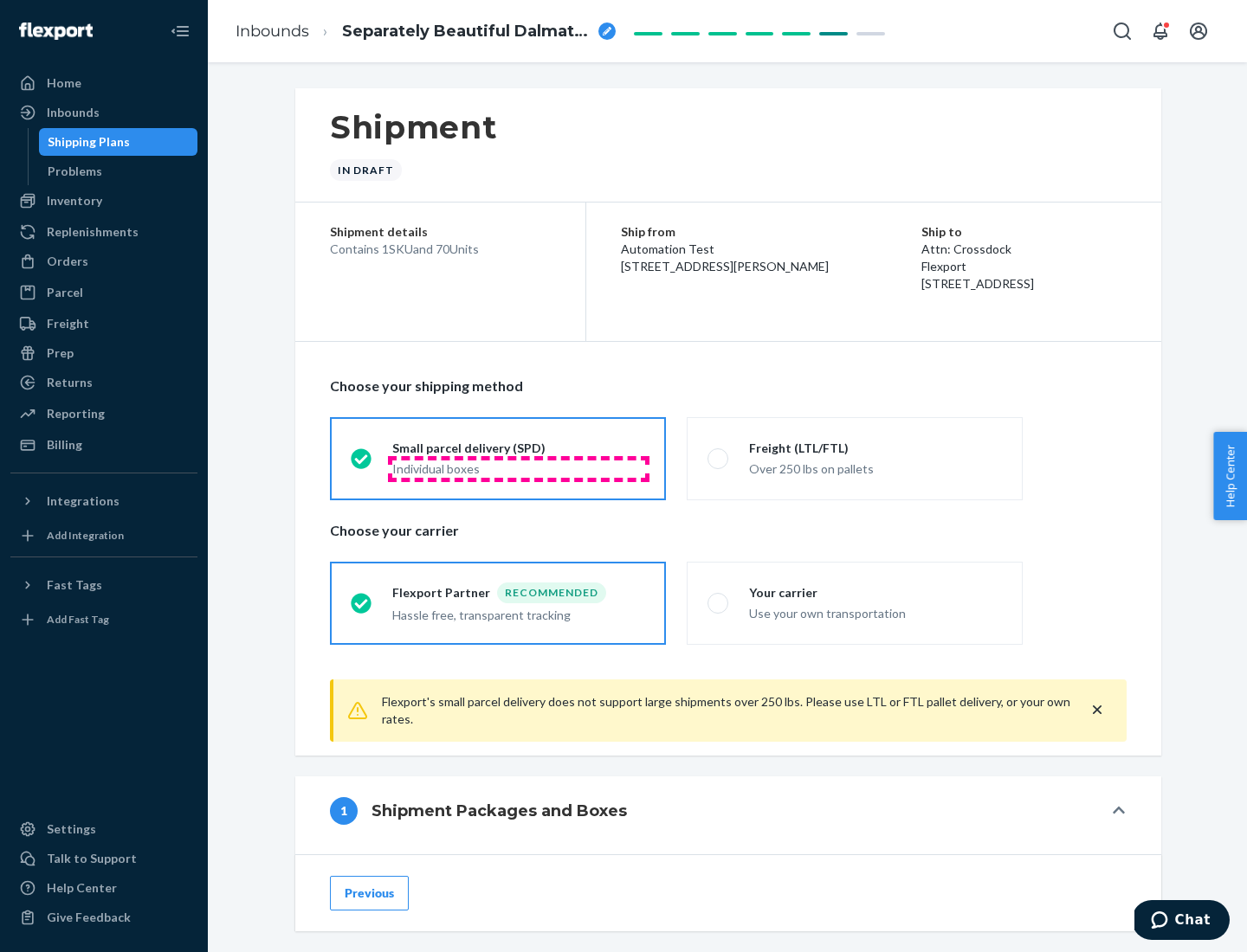
click at [519, 468] on div "Individual boxes" at bounding box center [518, 469] width 253 height 18
click at [362, 464] on input "Small parcel delivery (SPD) Individual boxes" at bounding box center [356, 458] width 11 height 11
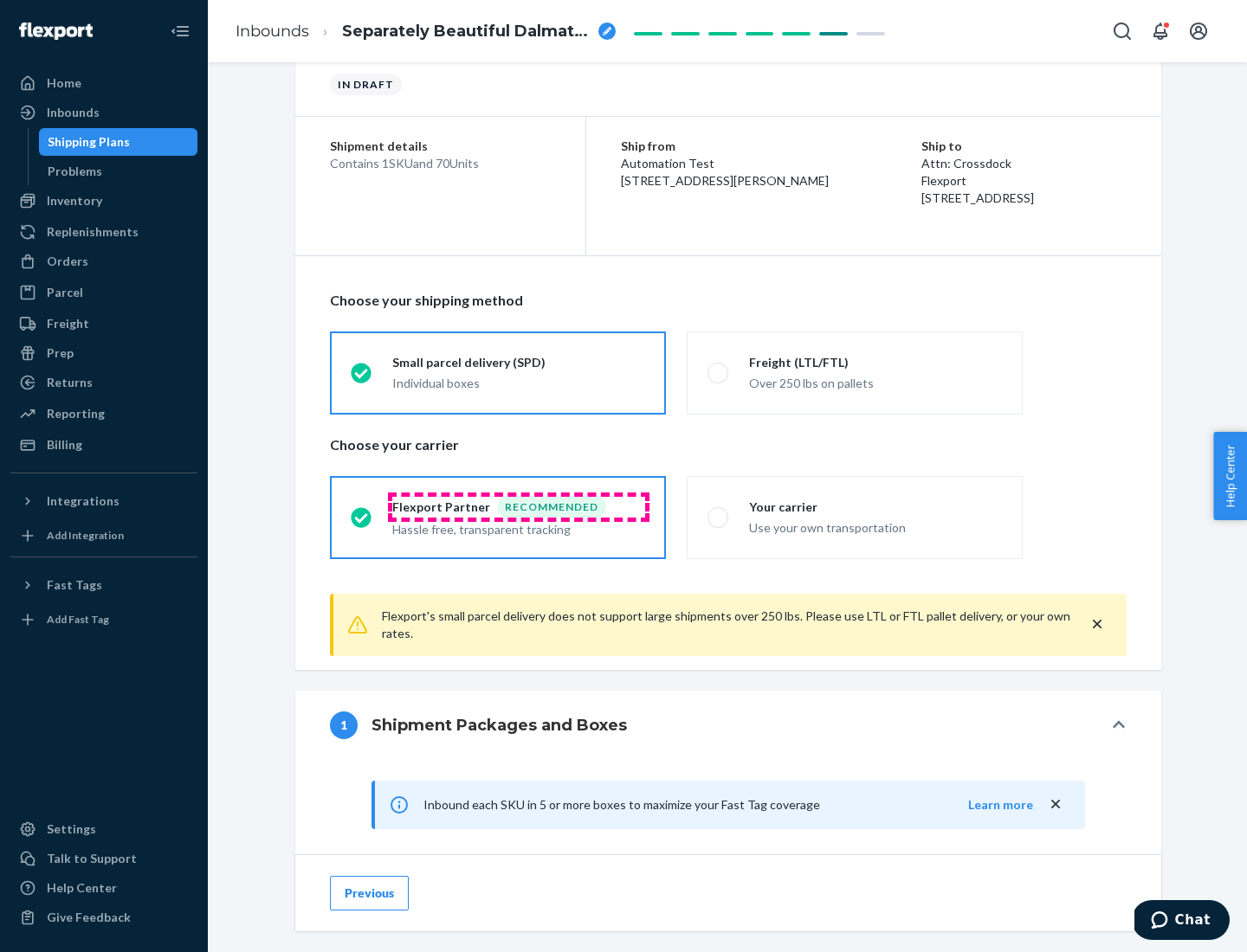
click at [519, 507] on div "Recommended" at bounding box center [552, 508] width 109 height 21
click at [362, 512] on input "Flexport Partner Recommended Hassle free, transparent tracking" at bounding box center [356, 517] width 11 height 11
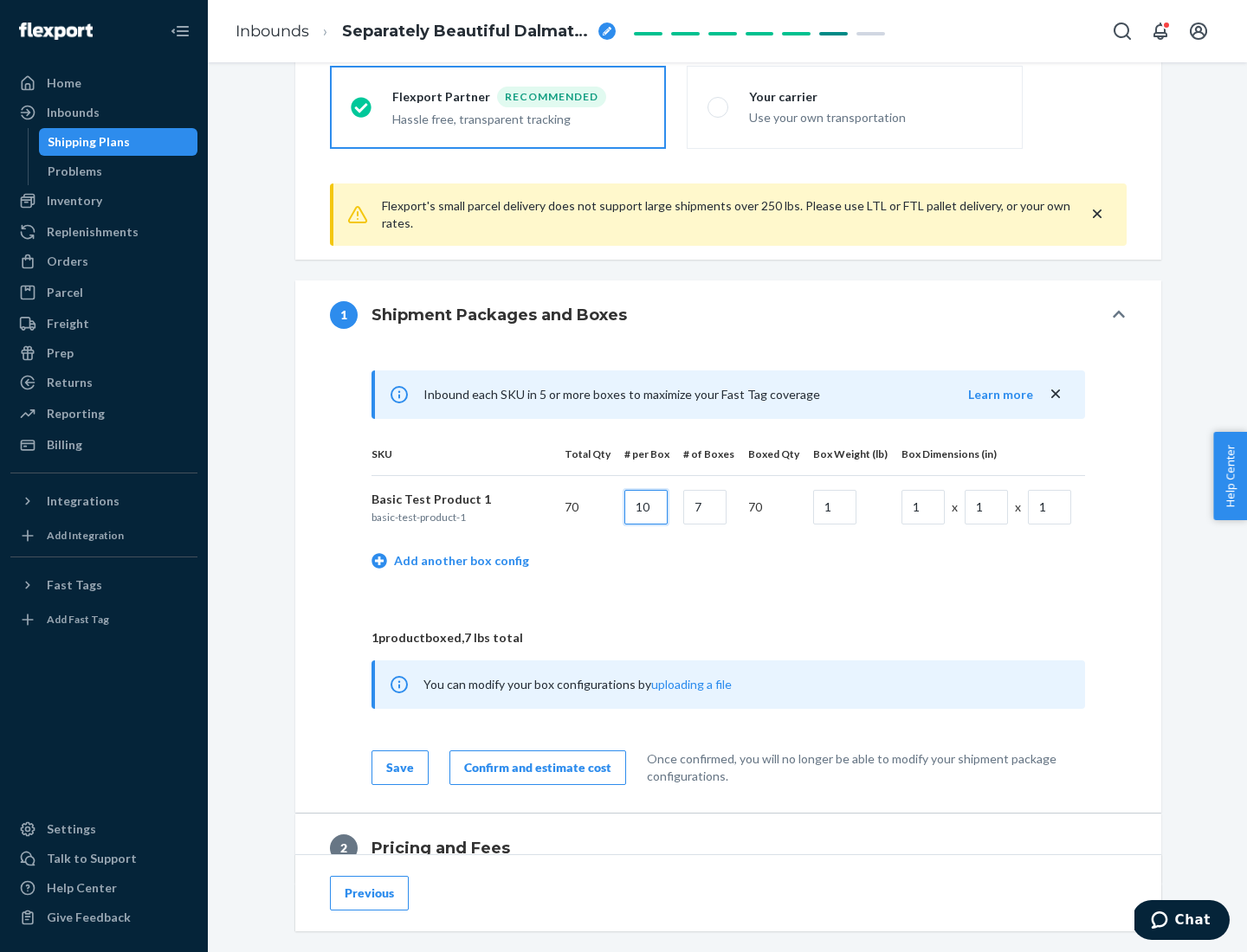
type input "10"
type input "7"
type input "1"
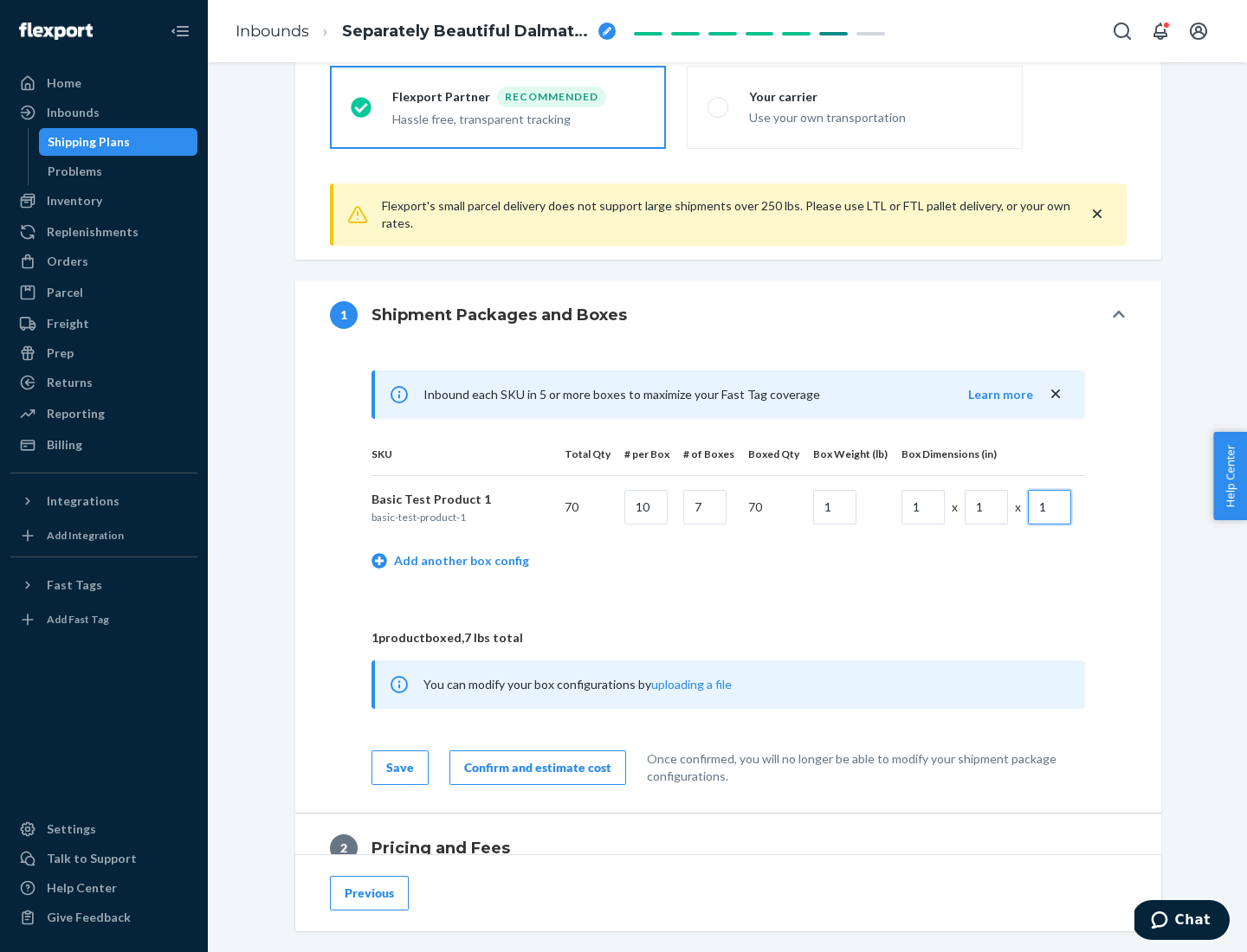
scroll to position [757, 0]
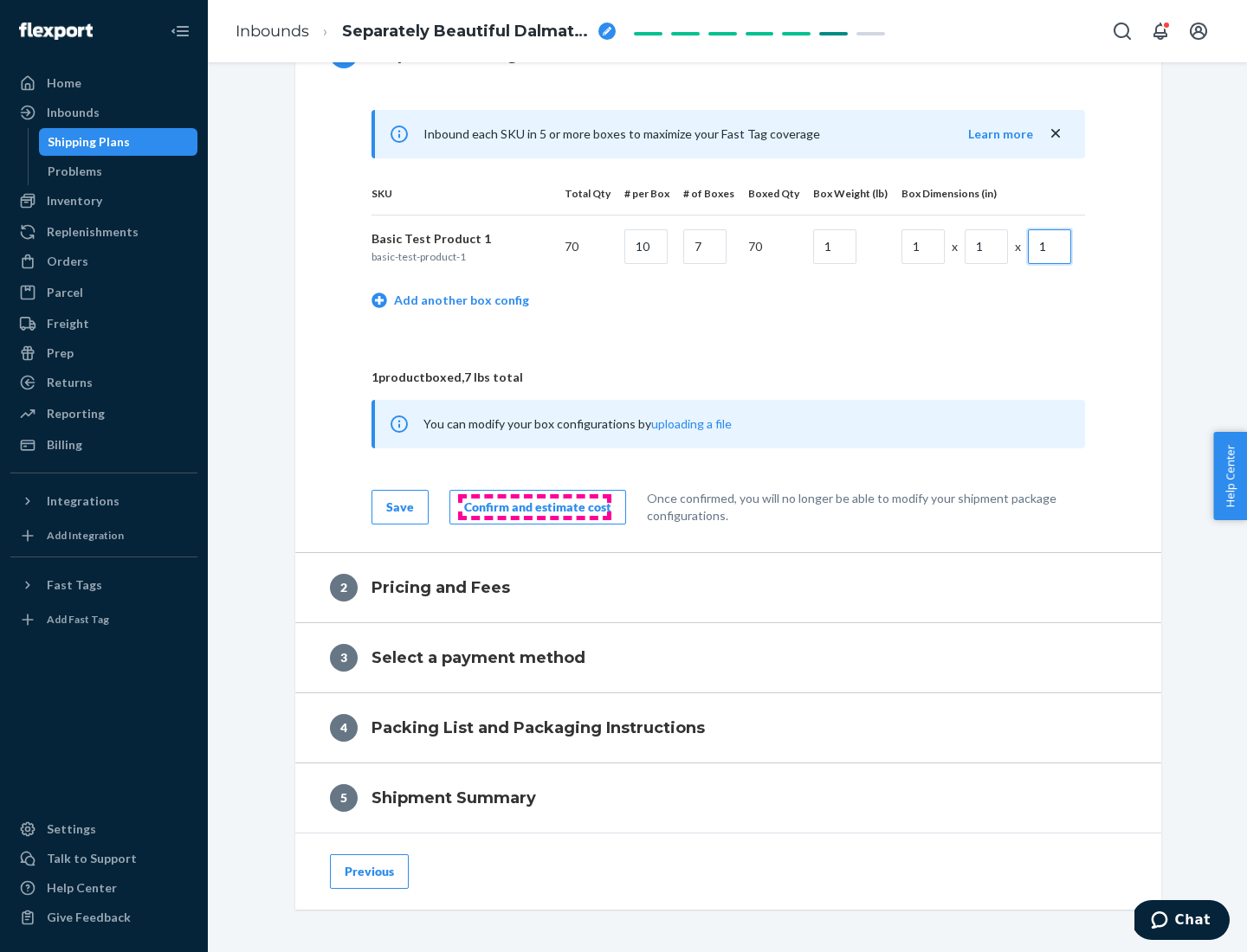
type input "1"
click at [534, 507] on div "Confirm and estimate cost" at bounding box center [538, 508] width 147 height 18
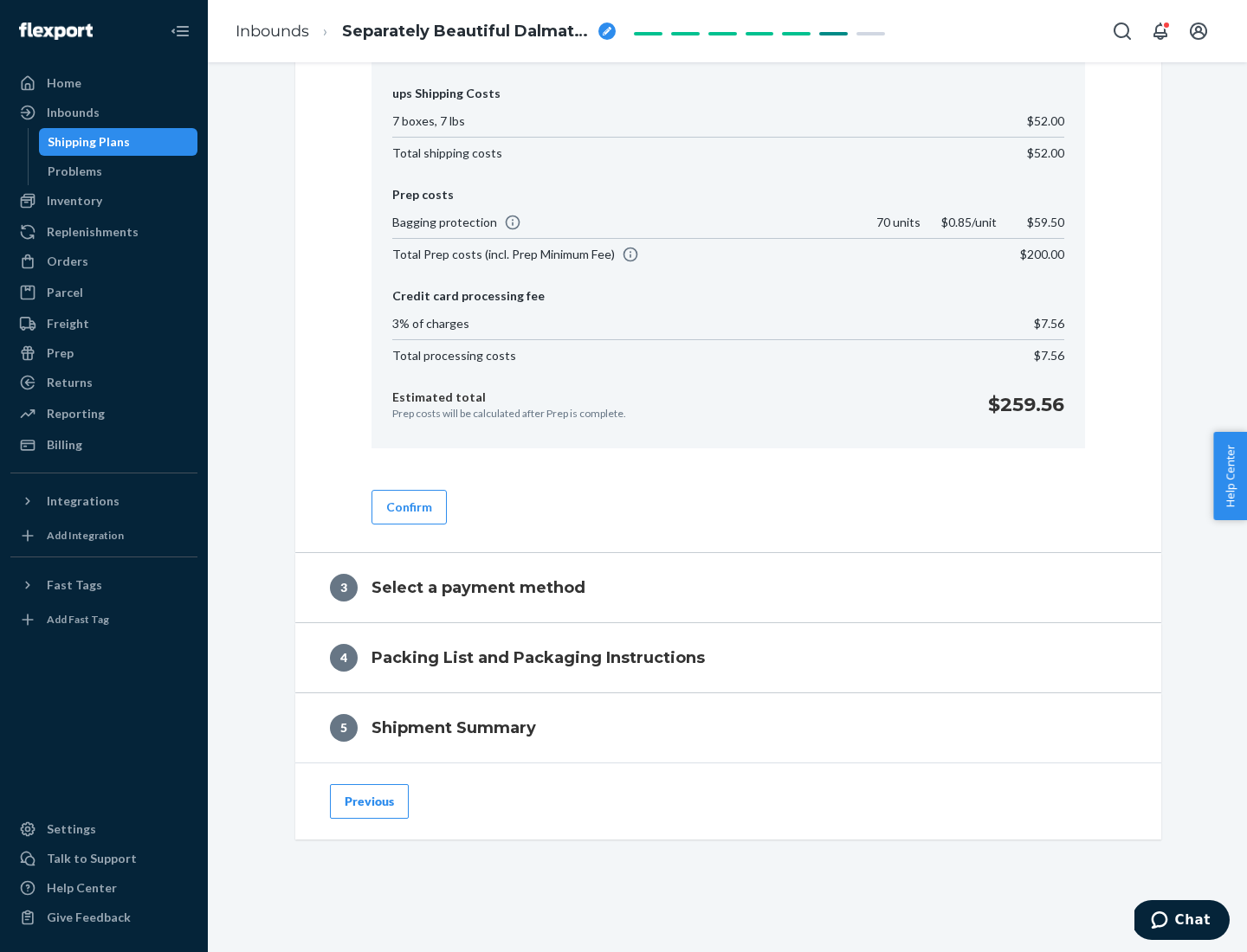
click at [408, 507] on button "Confirm" at bounding box center [410, 508] width 75 height 35
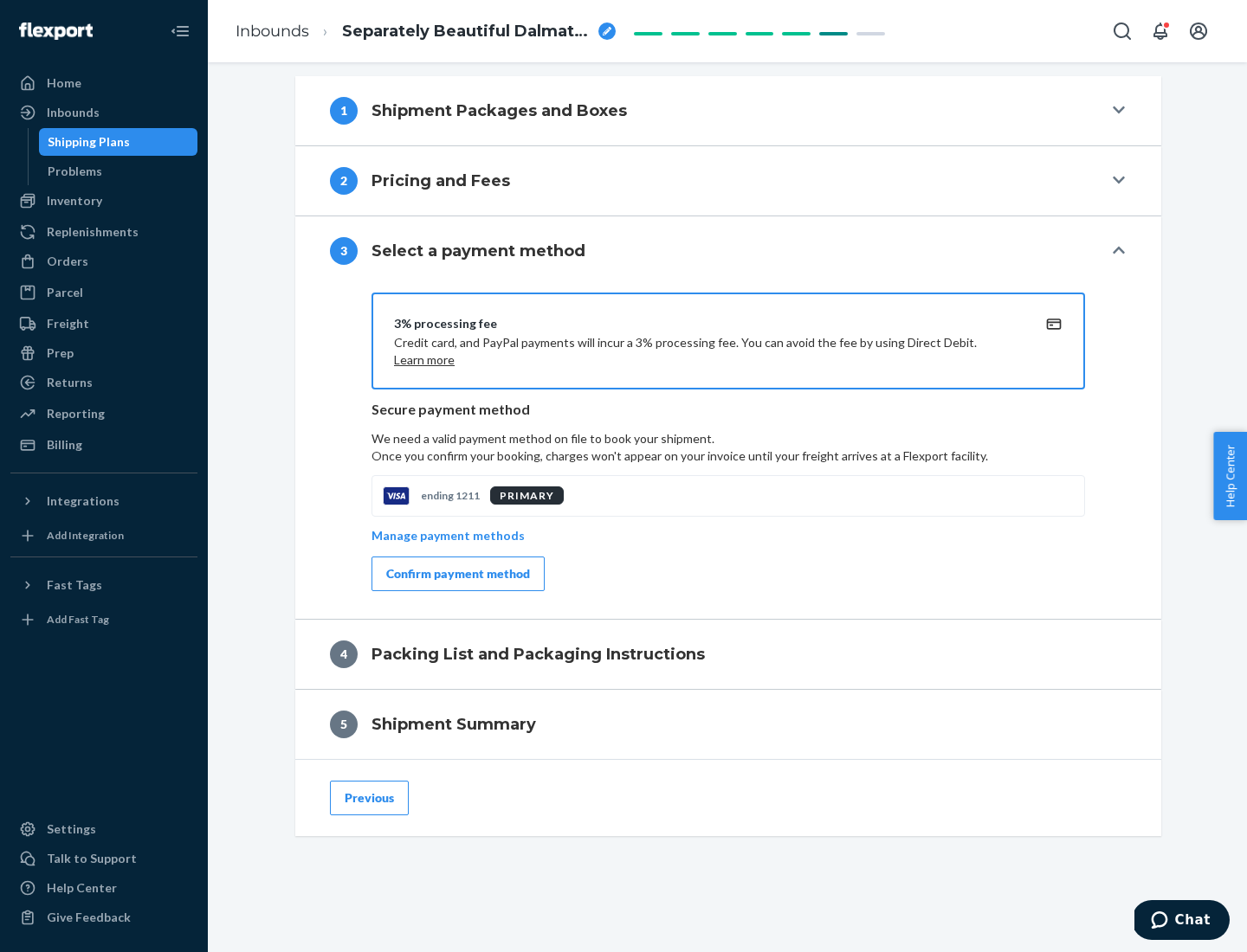
scroll to position [700, 0]
click at [456, 574] on div "Confirm payment method" at bounding box center [458, 574] width 144 height 18
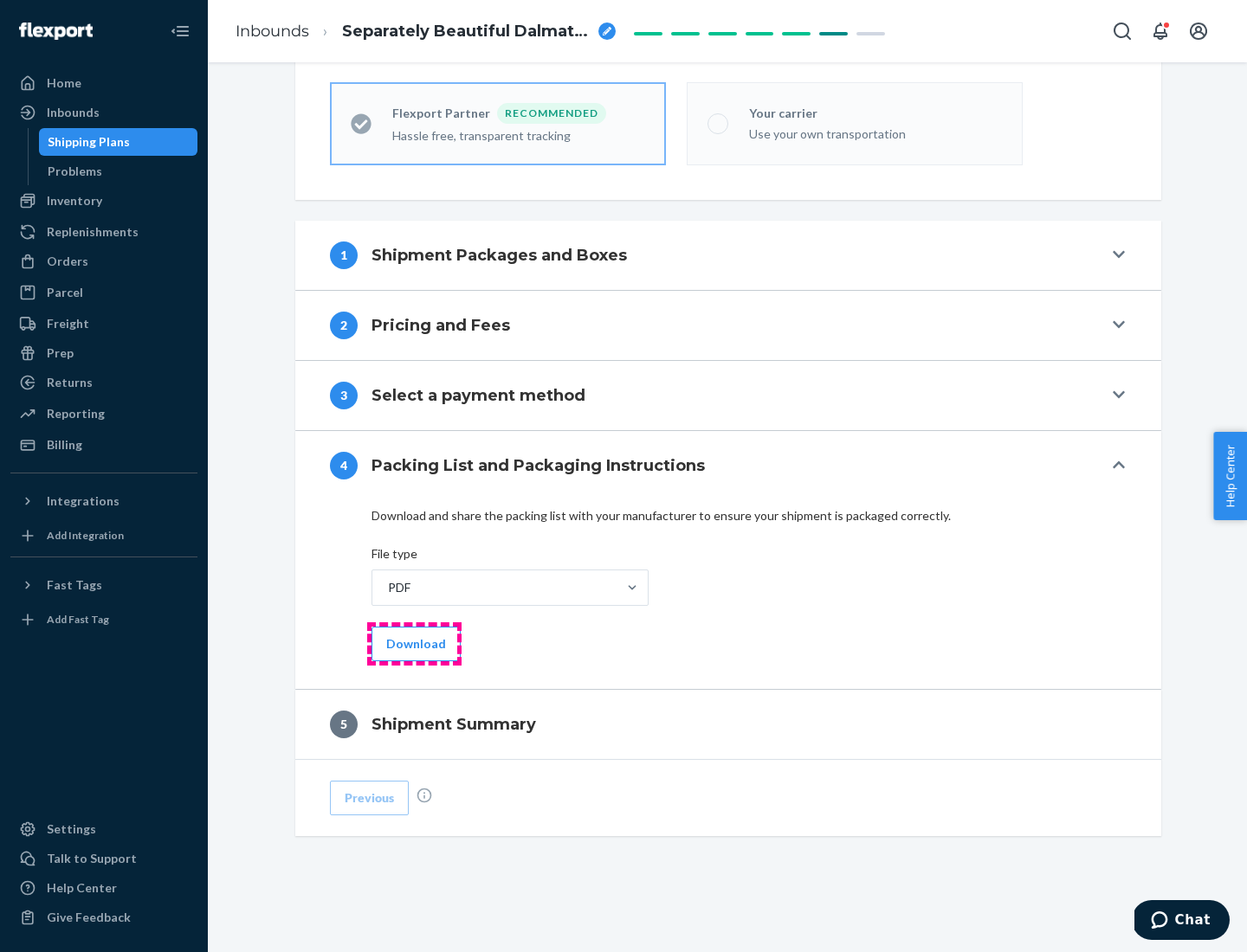
click at [414, 643] on button "Download" at bounding box center [417, 644] width 89 height 35
